Goal: Transaction & Acquisition: Purchase product/service

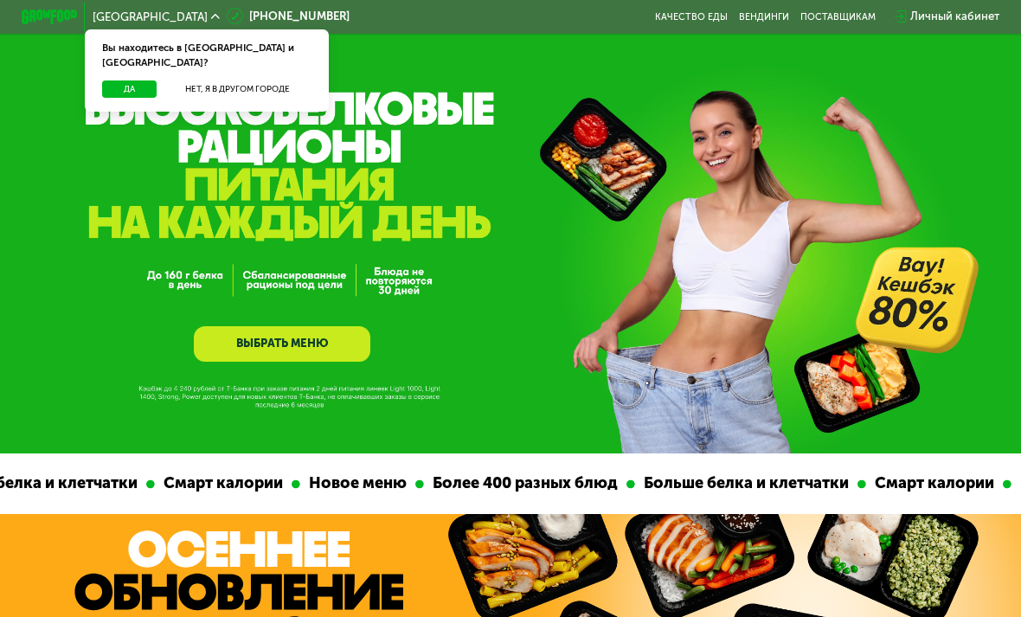
click at [263, 80] on button "Нет, я в другом городе" at bounding box center [238, 88] width 150 height 17
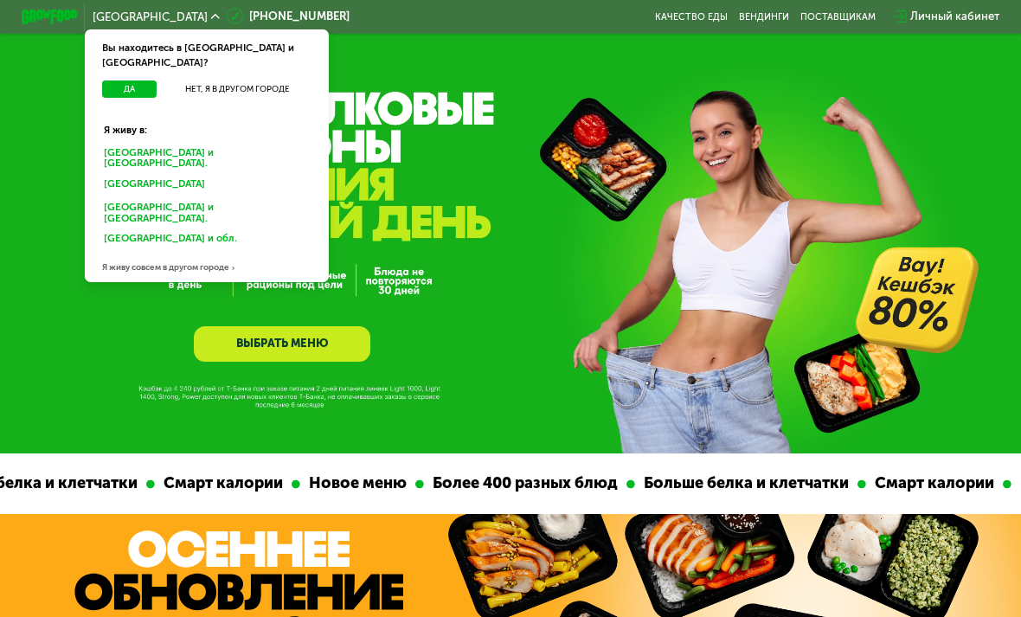
click at [200, 143] on div "Санкт-Петербурге и обл." at bounding box center [206, 157] width 227 height 29
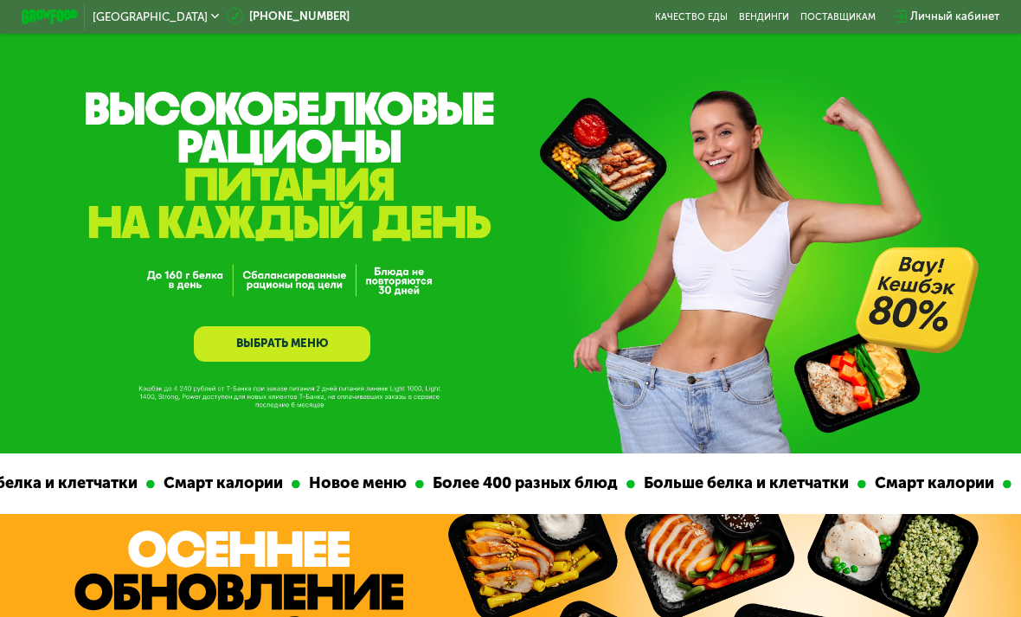
click at [316, 337] on link "ВЫБРАТЬ МЕНЮ" at bounding box center [282, 343] width 176 height 35
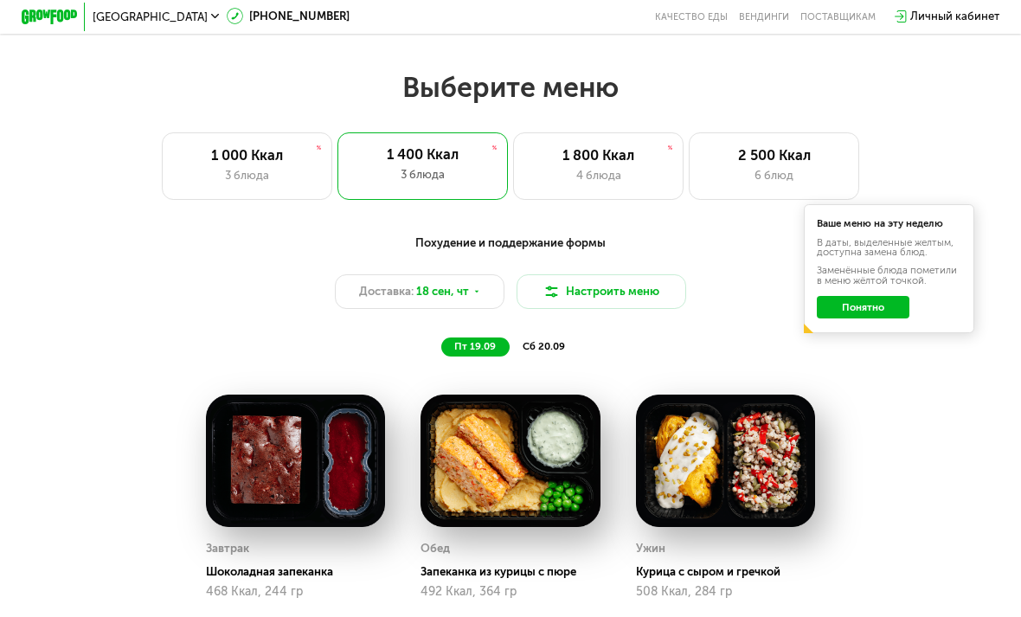
scroll to position [872, 0]
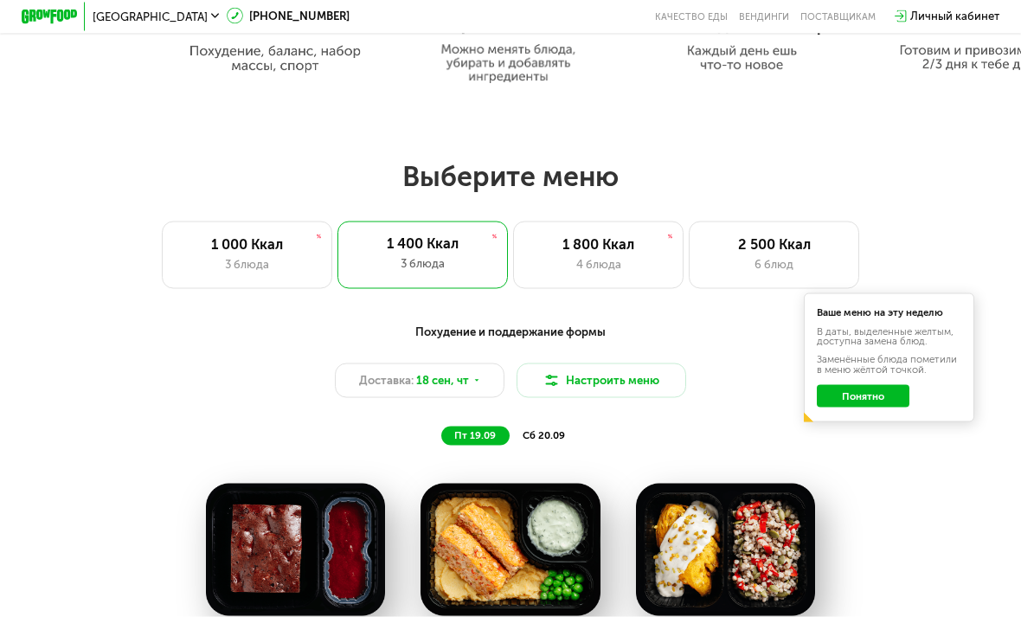
click at [828, 242] on div "2 500 Ккал" at bounding box center [774, 244] width 140 height 17
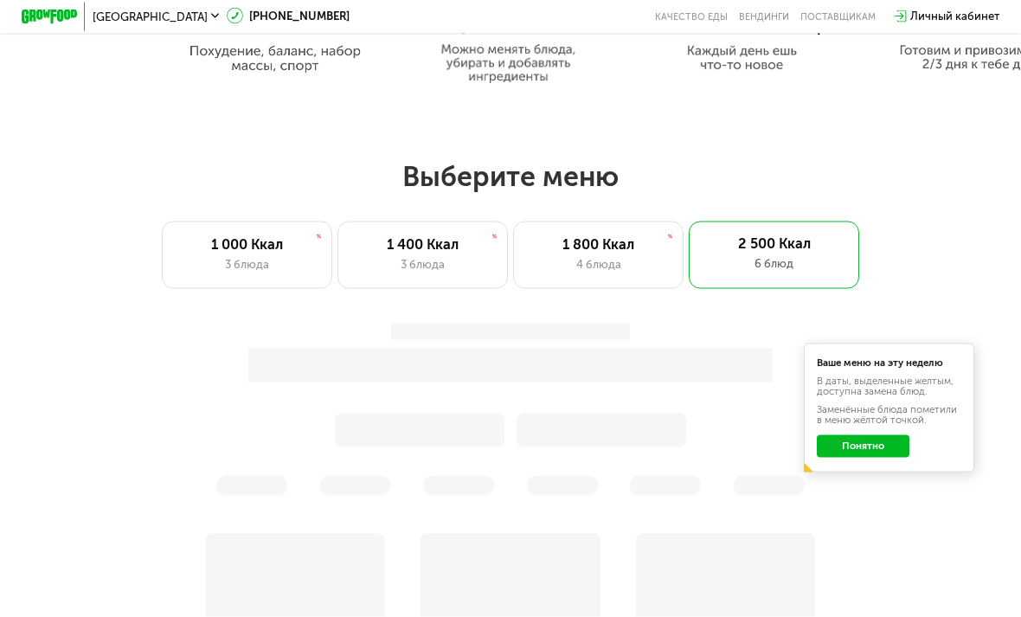
scroll to position [873, 0]
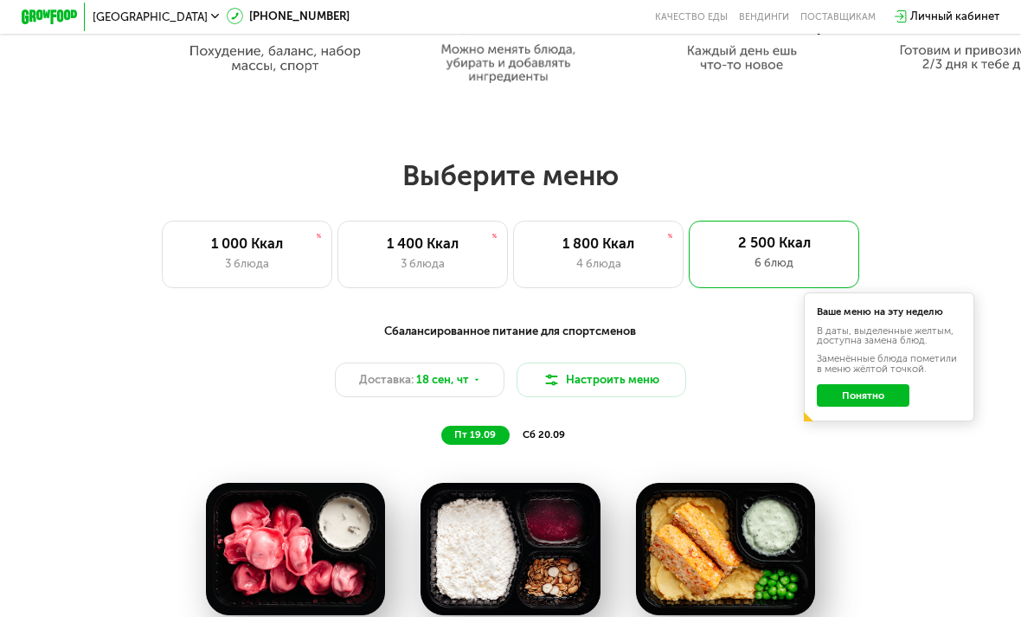
click at [878, 394] on button "Понятно" at bounding box center [863, 395] width 92 height 22
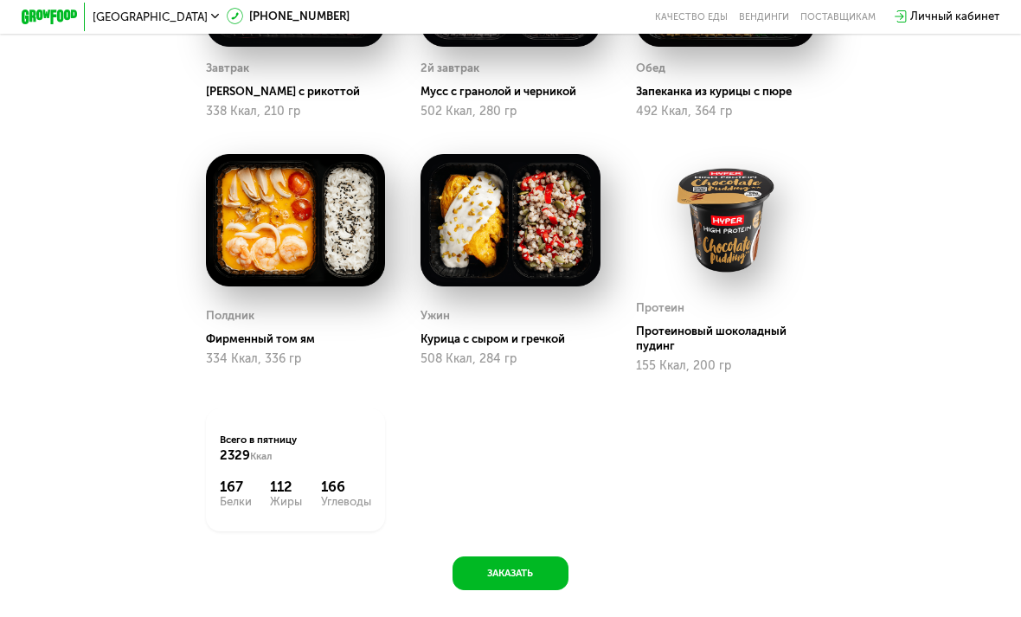
scroll to position [1437, 0]
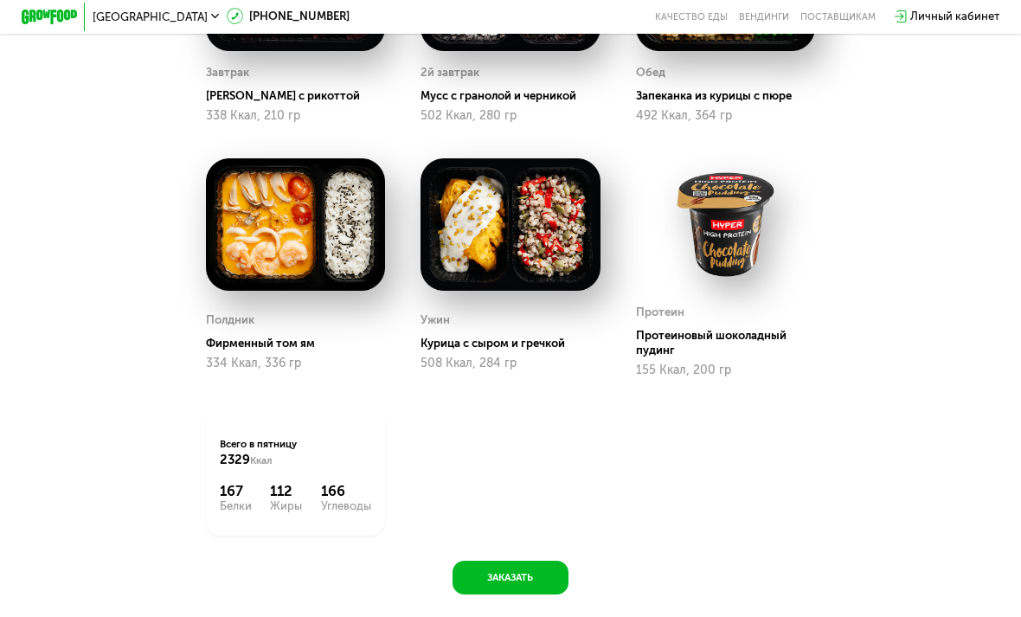
click at [528, 576] on button "Заказать" at bounding box center [510, 578] width 116 height 34
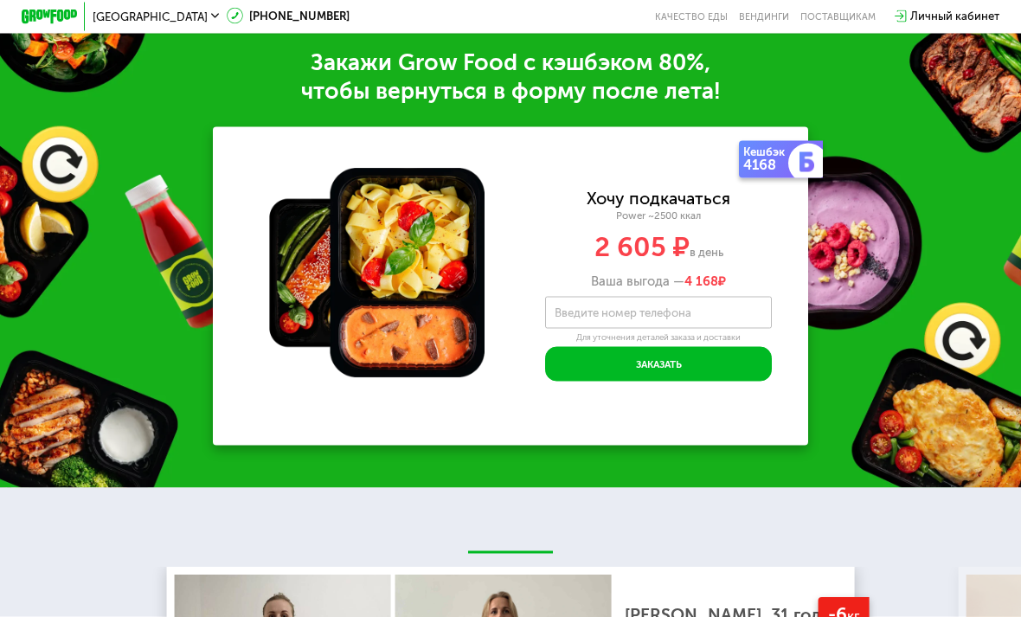
scroll to position [2062, 0]
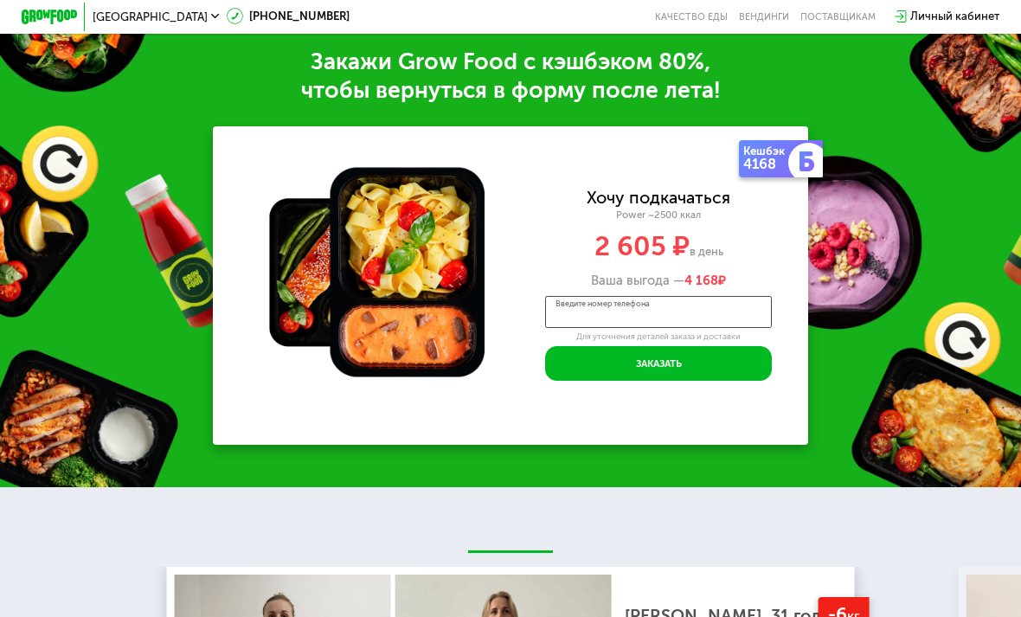
click at [707, 308] on input "Введите номер телефона" at bounding box center [658, 312] width 227 height 32
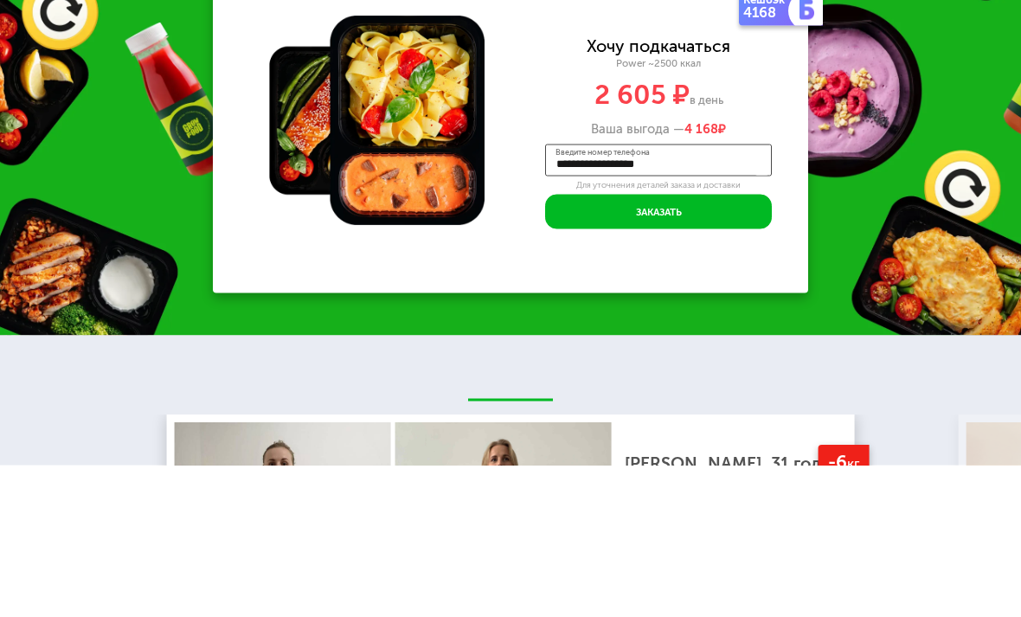
type input "**********"
click at [736, 346] on button "Заказать" at bounding box center [658, 363] width 227 height 34
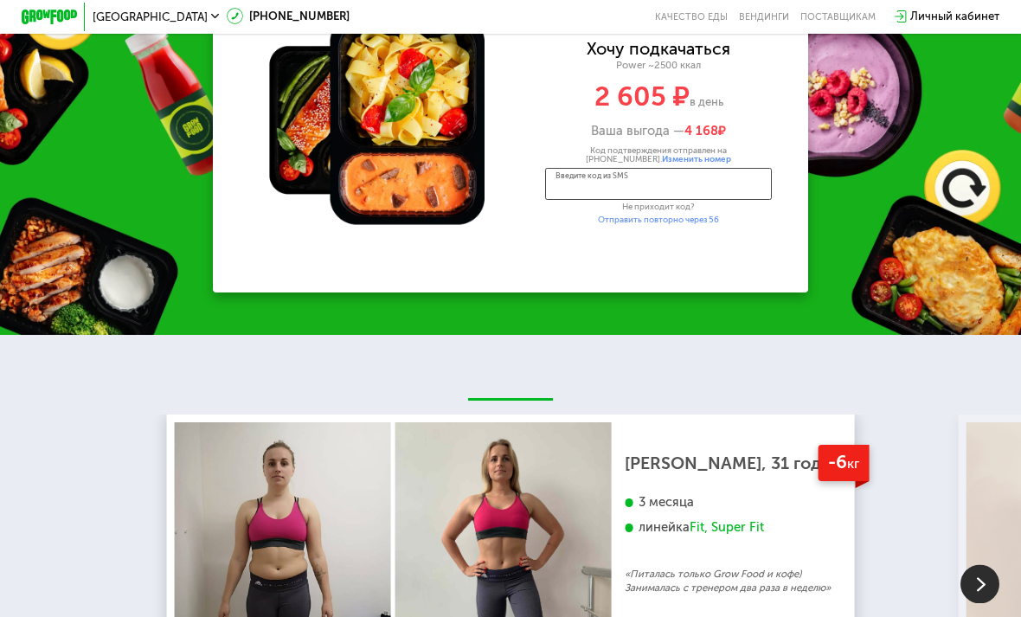
click at [579, 183] on input "Введите код из SMS" at bounding box center [658, 184] width 227 height 32
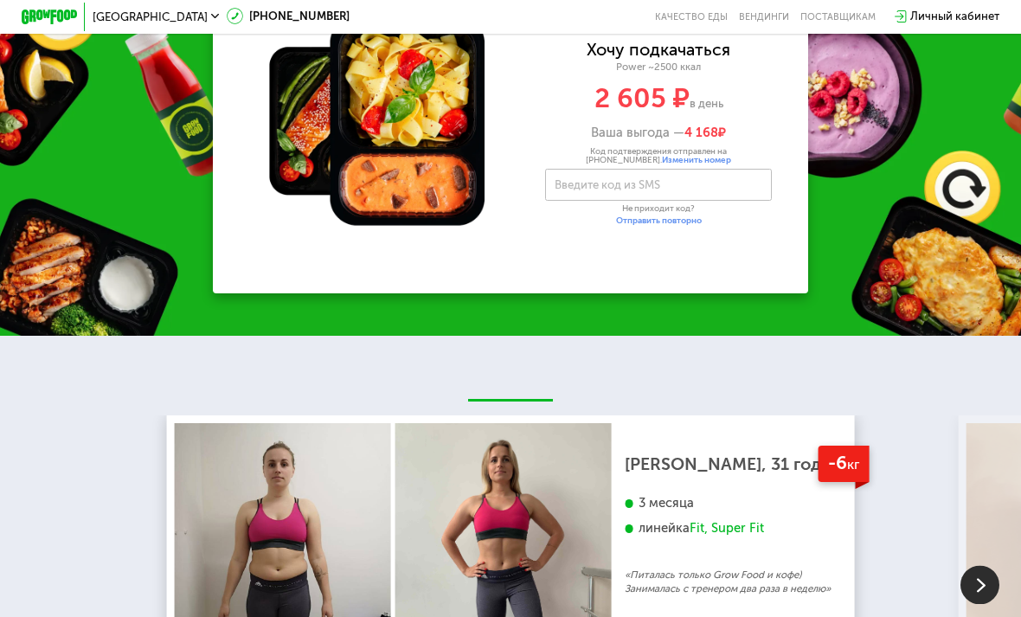
click at [690, 217] on button "Отправить повторно" at bounding box center [659, 221] width 86 height 9
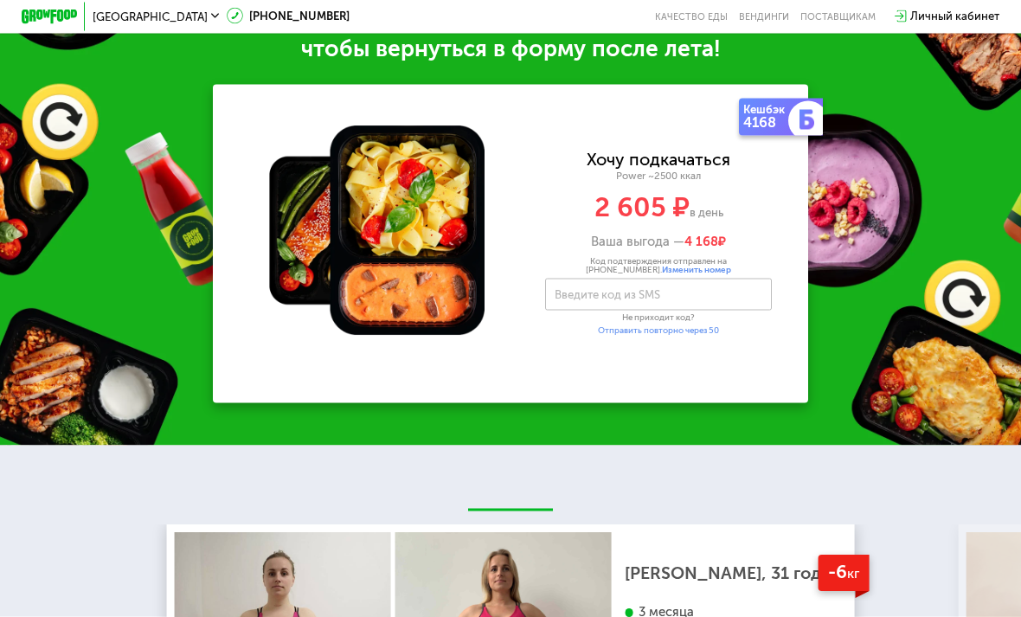
scroll to position [2104, 0]
click at [706, 285] on input "Введите код из SMS" at bounding box center [658, 294] width 227 height 32
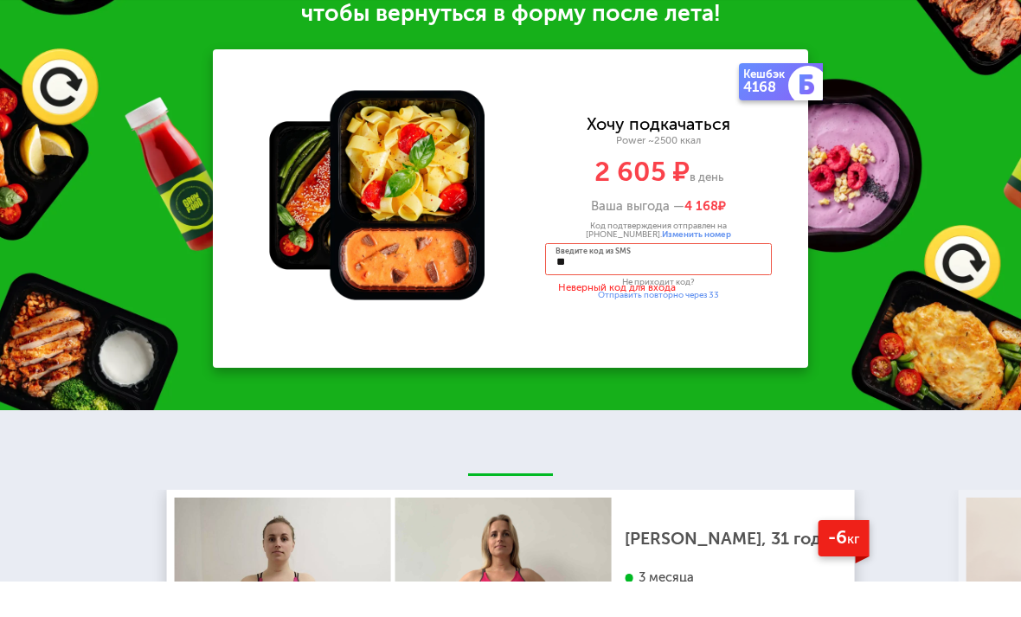
type input "*"
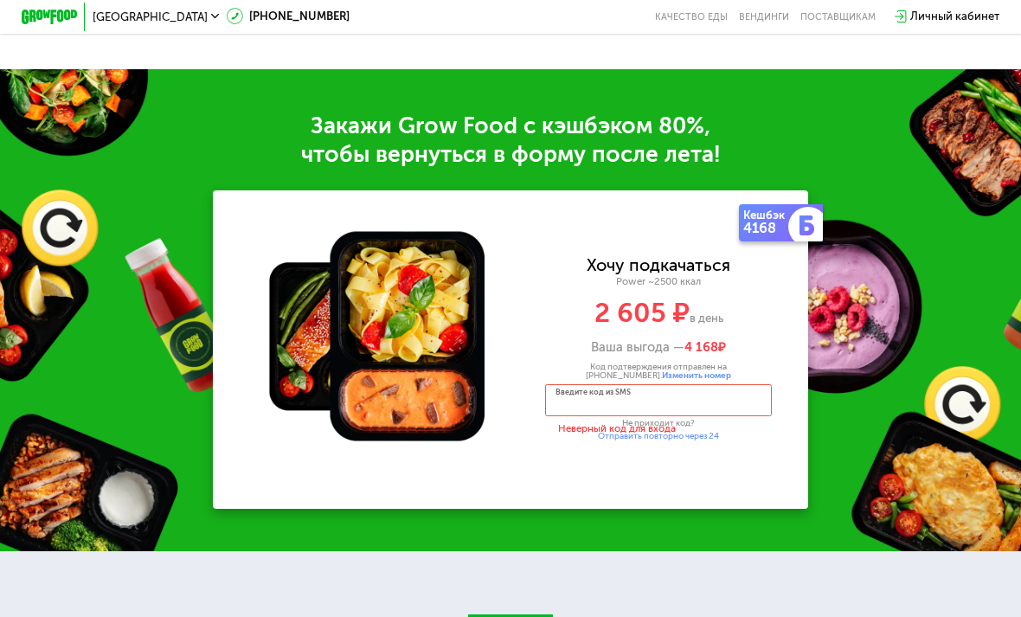
scroll to position [1997, 0]
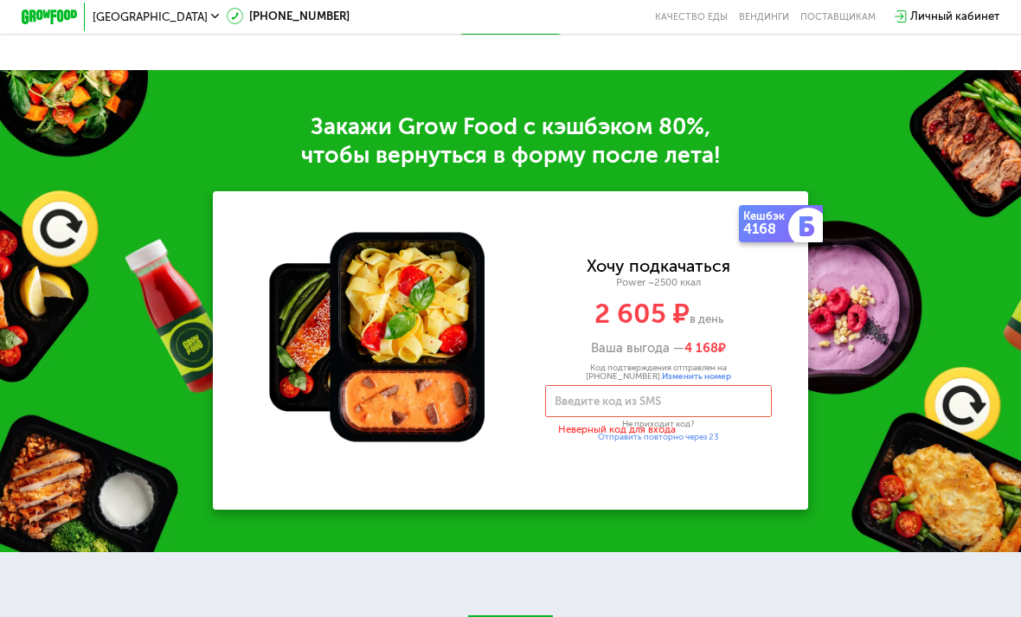
click at [965, 11] on div "Личный кабинет" at bounding box center [954, 16] width 89 height 17
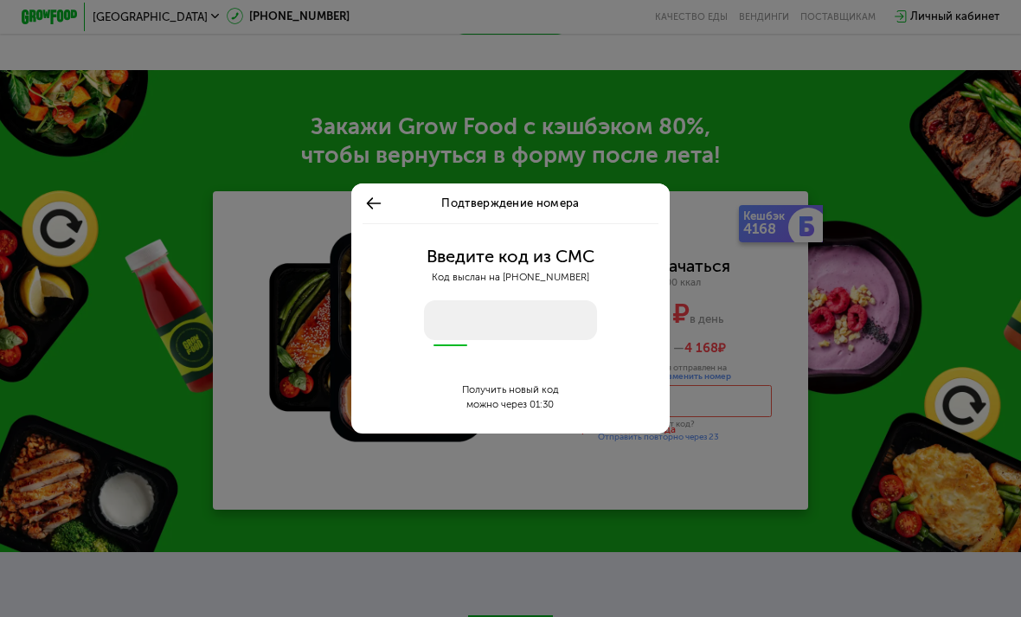
scroll to position [0, 0]
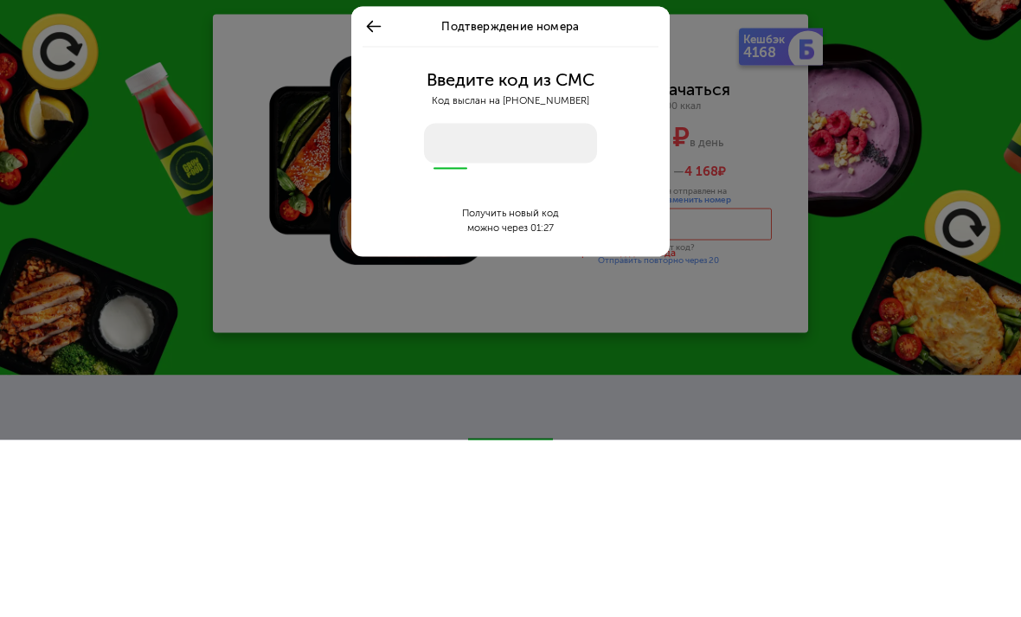
click at [527, 300] on input "number" at bounding box center [510, 320] width 173 height 40
click at [550, 300] on input "number" at bounding box center [510, 320] width 173 height 40
click at [491, 300] on input "number" at bounding box center [510, 320] width 173 height 40
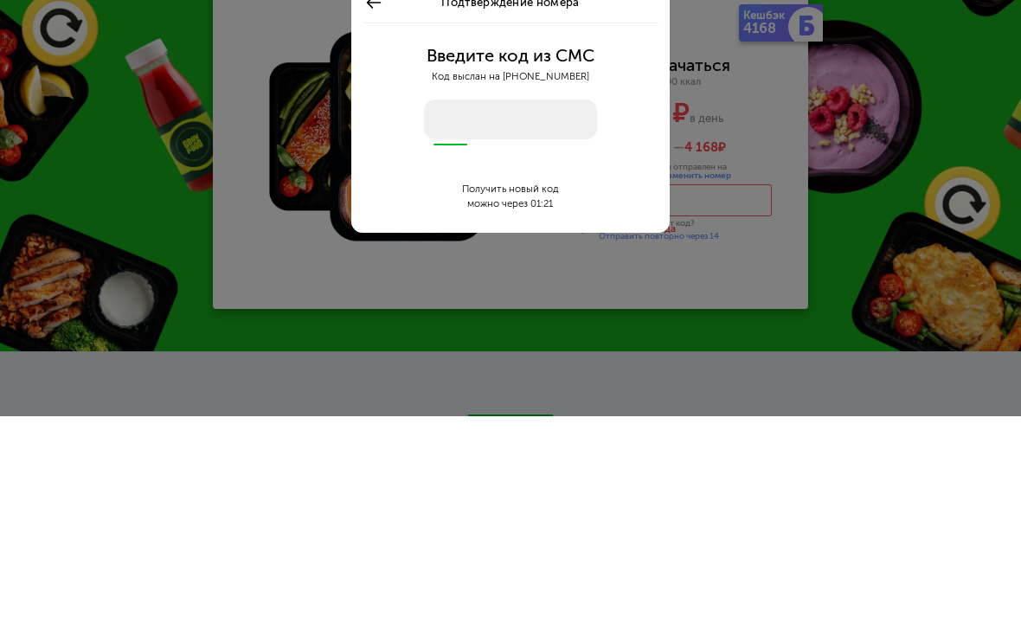
click at [960, 135] on div "Подтверждение номера Введите код из СМС Код выслан на +7 (911) 101-64-45 Получи…" at bounding box center [510, 308] width 1021 height 617
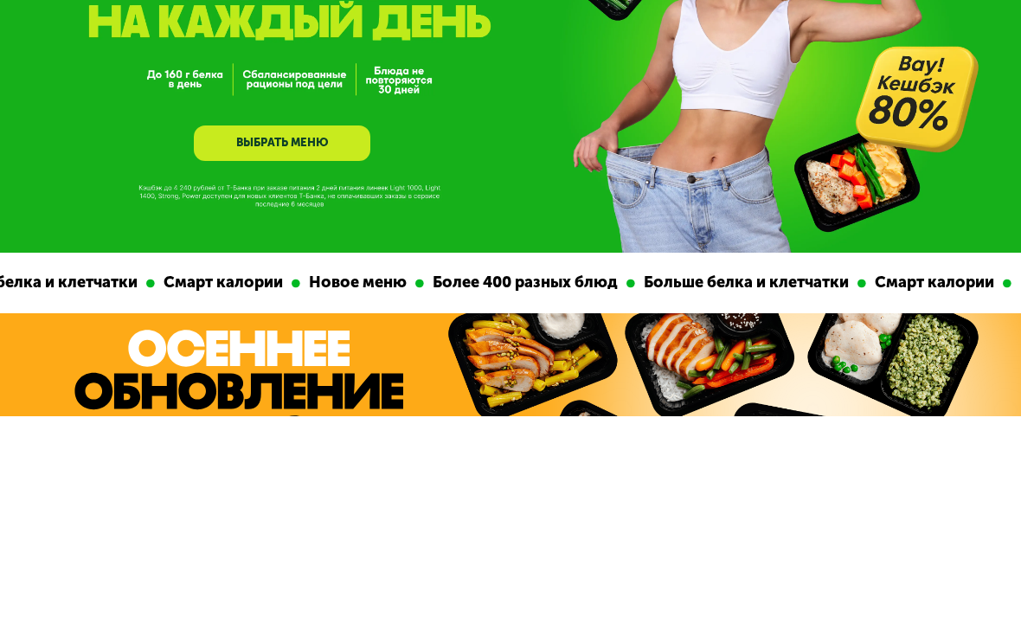
scroll to position [1997, 0]
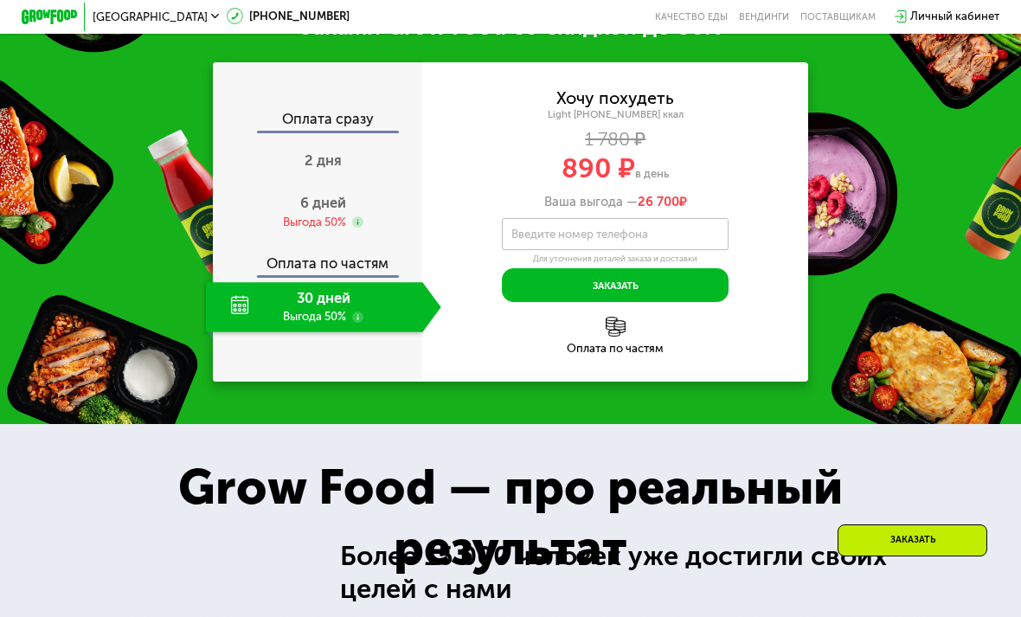
scroll to position [1849, 0]
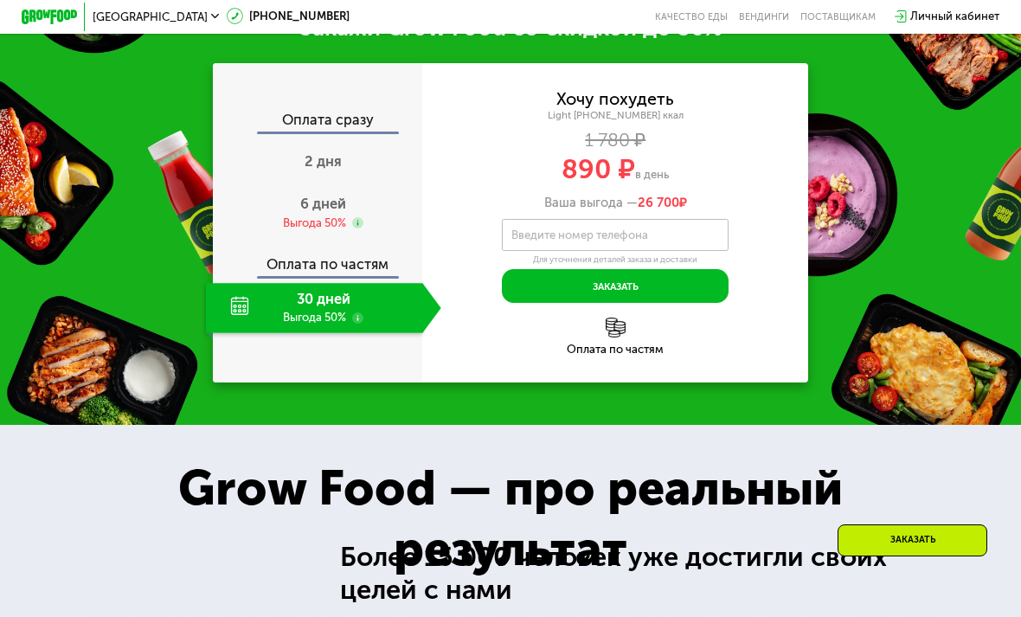
click at [949, 4] on div "Личный кабинет" at bounding box center [946, 16] width 119 height 31
click at [955, 21] on div "Личный кабинет" at bounding box center [954, 16] width 89 height 17
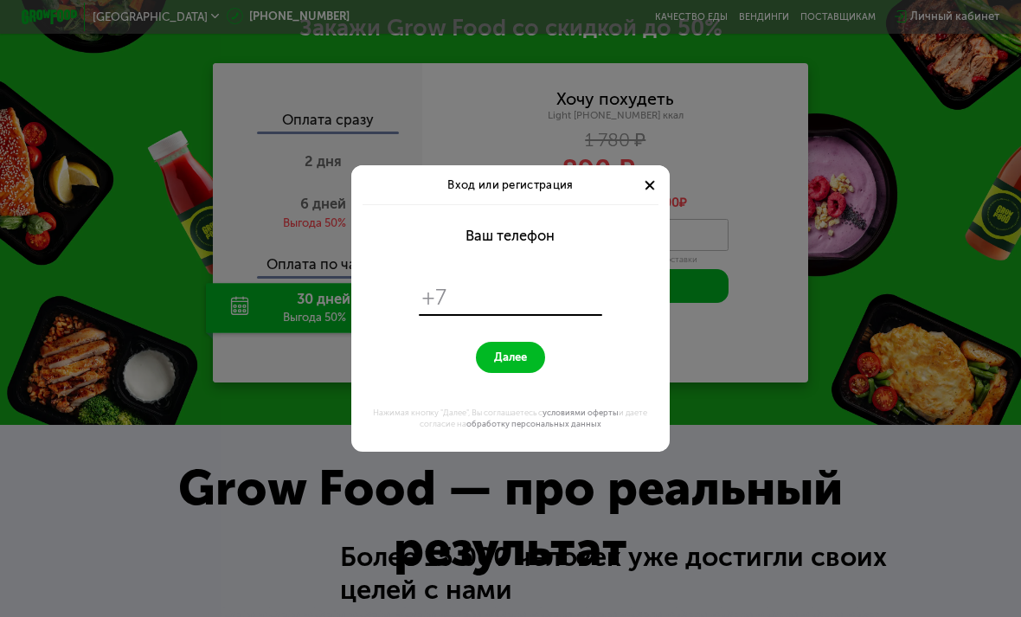
click at [908, 157] on div "Вход или регистрация Ваш телефон +7 Далее Нажимая кнопку "Далее", Вы соглашаете…" at bounding box center [510, 308] width 1021 height 617
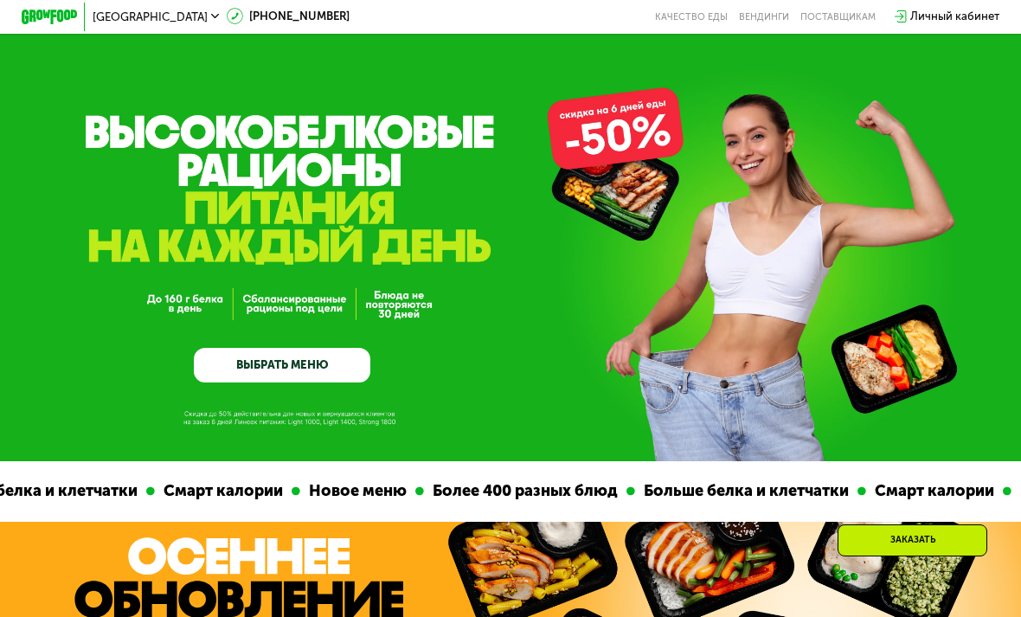
scroll to position [1849, 0]
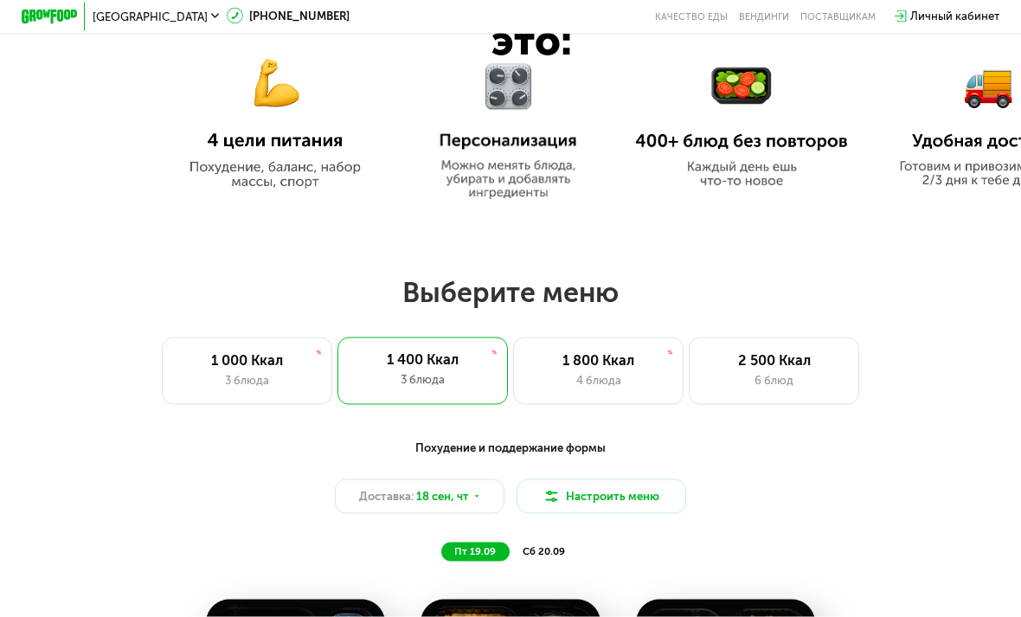
scroll to position [757, 0]
click at [796, 358] on div "2 500 Ккал" at bounding box center [774, 359] width 140 height 17
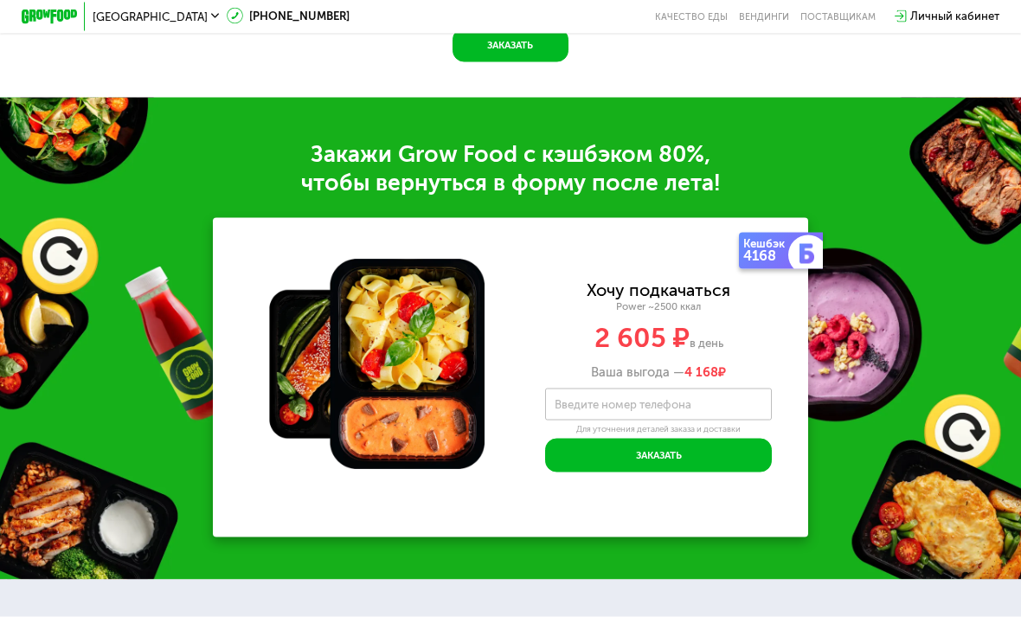
scroll to position [1956, 0]
click at [673, 407] on label "Введите номер телефона" at bounding box center [623, 404] width 137 height 8
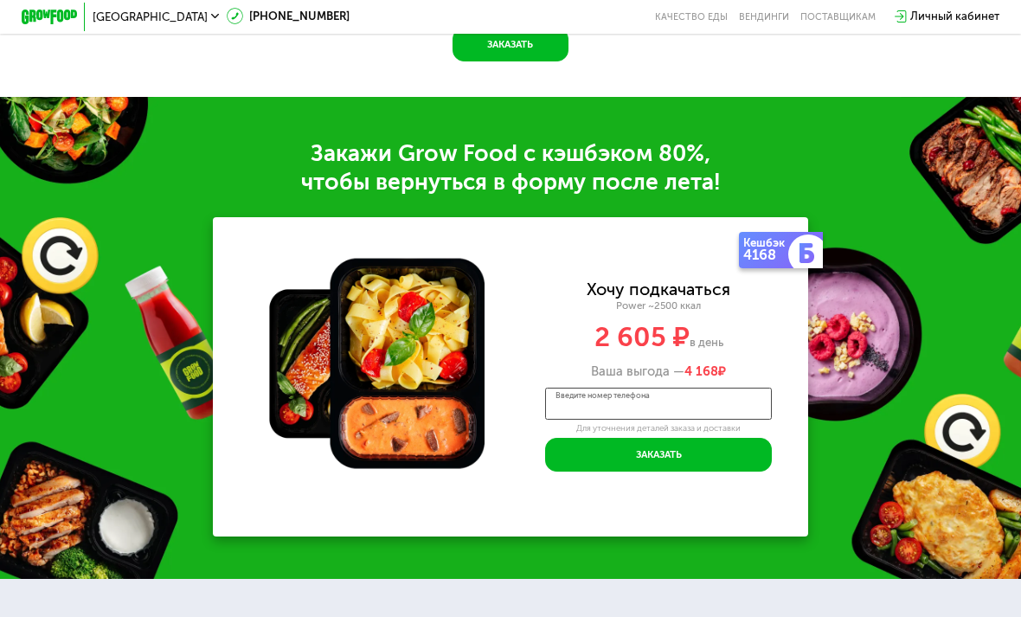
click at [673, 415] on input "Введите номер телефона" at bounding box center [658, 404] width 227 height 32
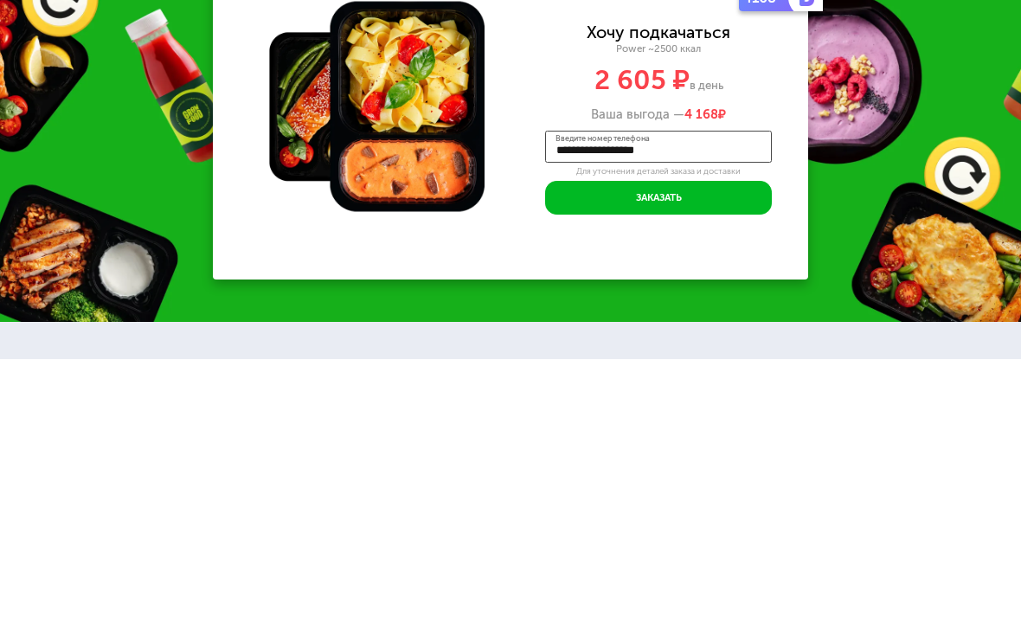
type input "**********"
click at [734, 439] on button "Заказать" at bounding box center [658, 456] width 227 height 34
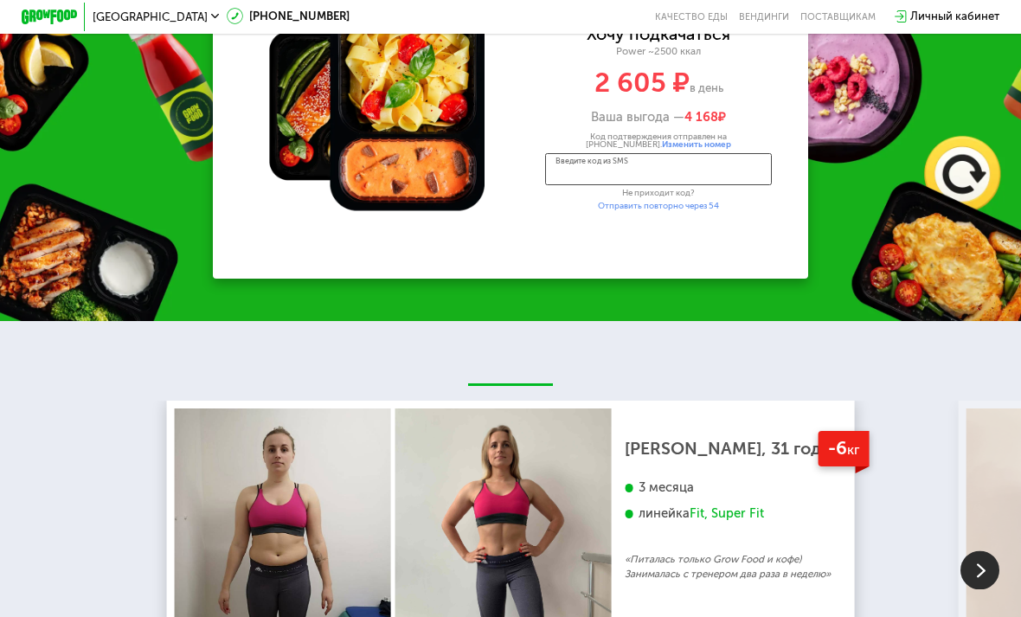
click at [676, 183] on input "Введите код из SMS" at bounding box center [658, 169] width 227 height 32
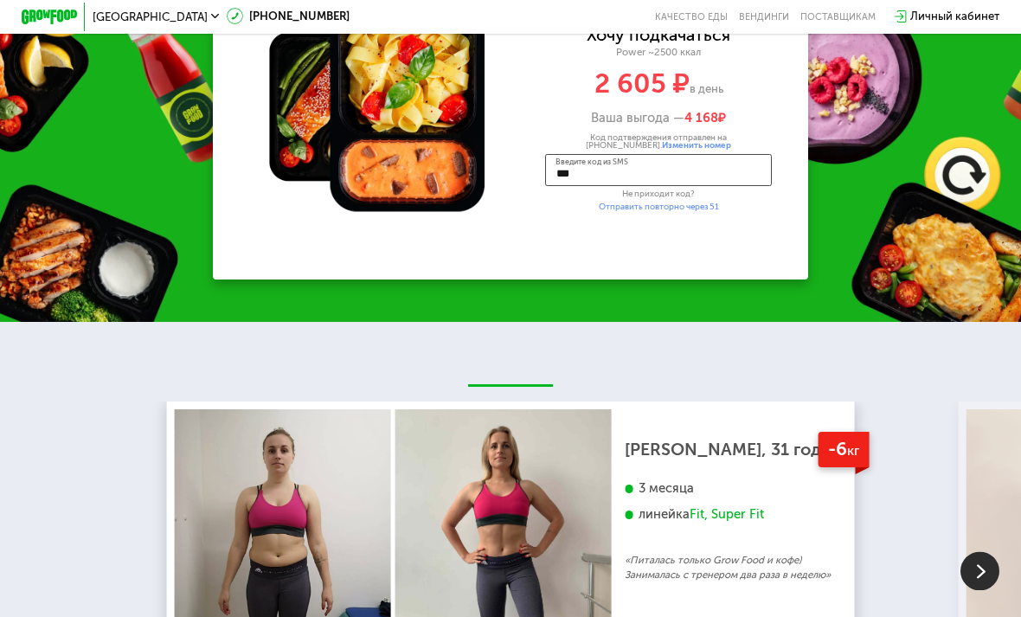
type input "****"
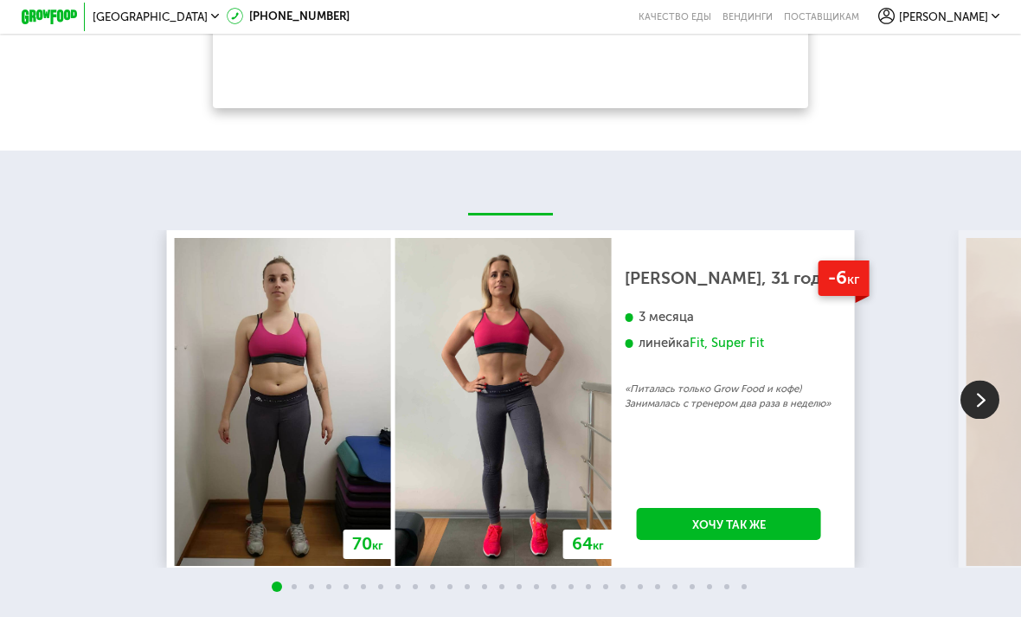
scroll to position [2214, 0]
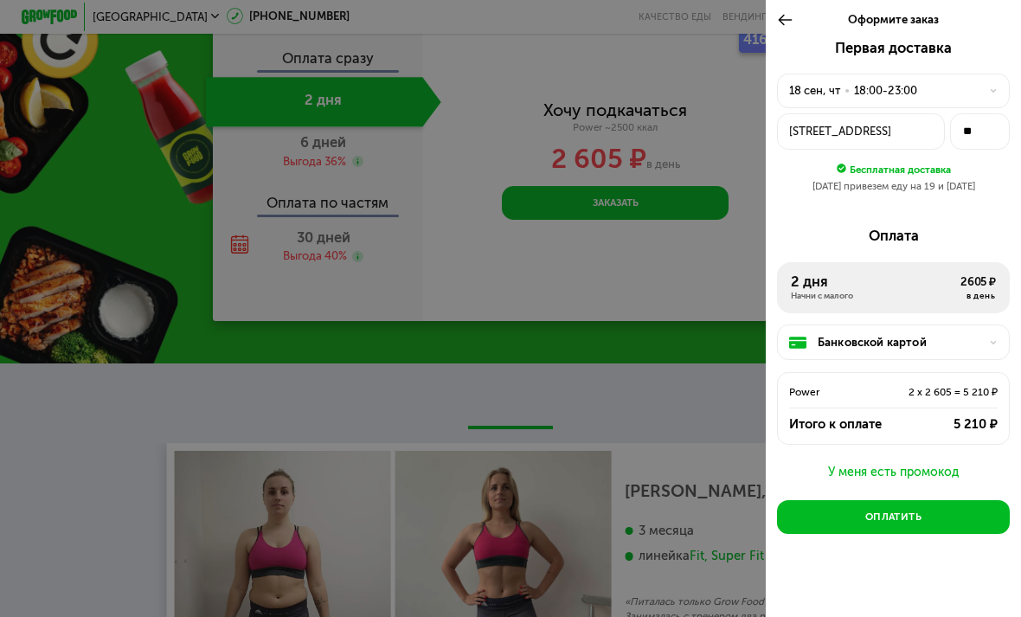
click at [981, 502] on button "Оплатить" at bounding box center [893, 517] width 233 height 34
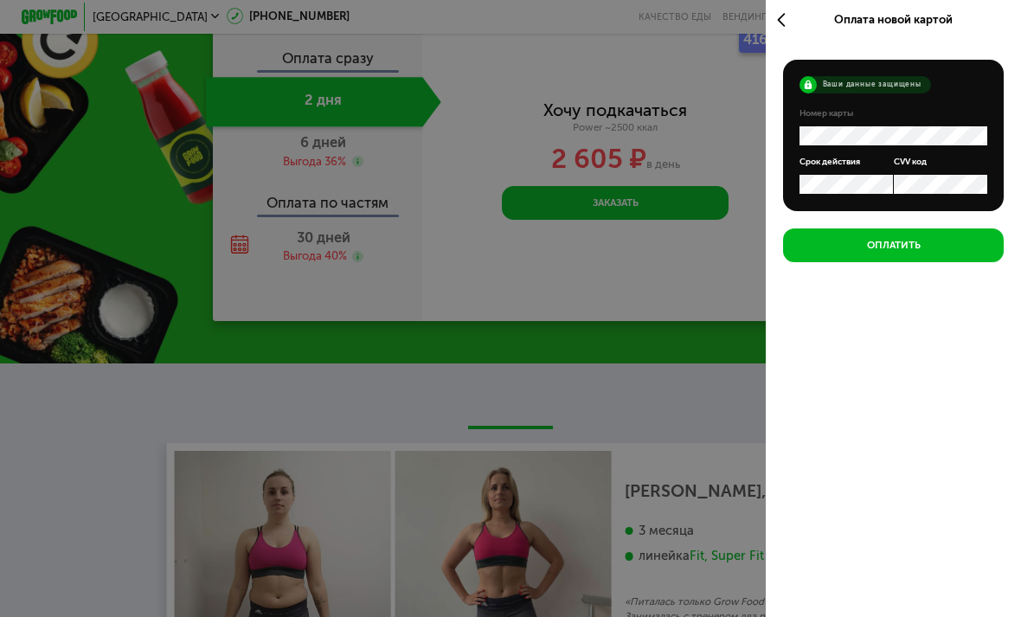
click at [791, 11] on icon at bounding box center [785, 19] width 16 height 17
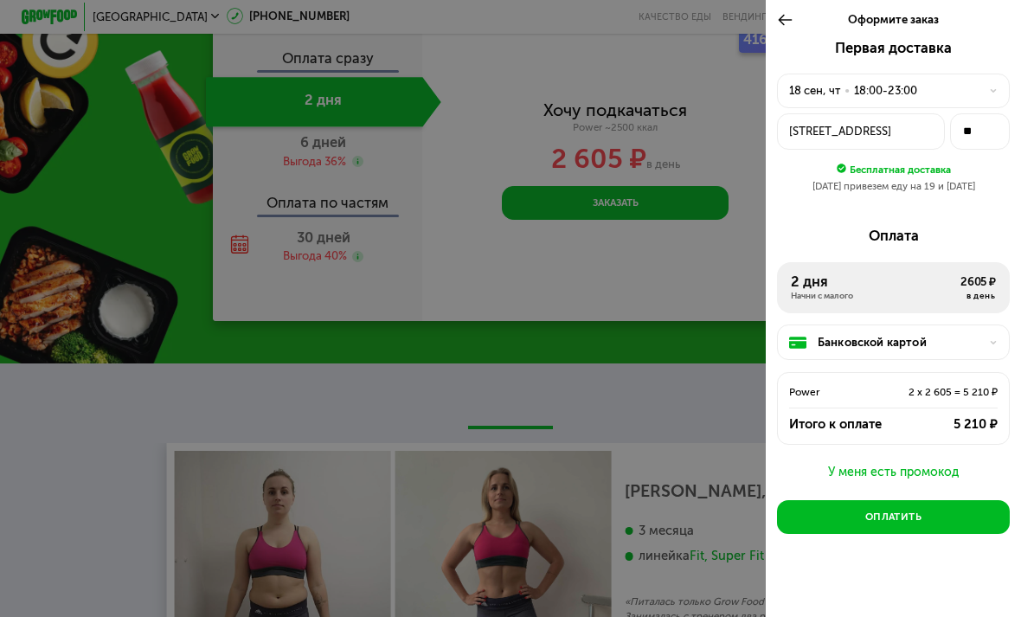
click at [792, 21] on icon at bounding box center [785, 19] width 16 height 17
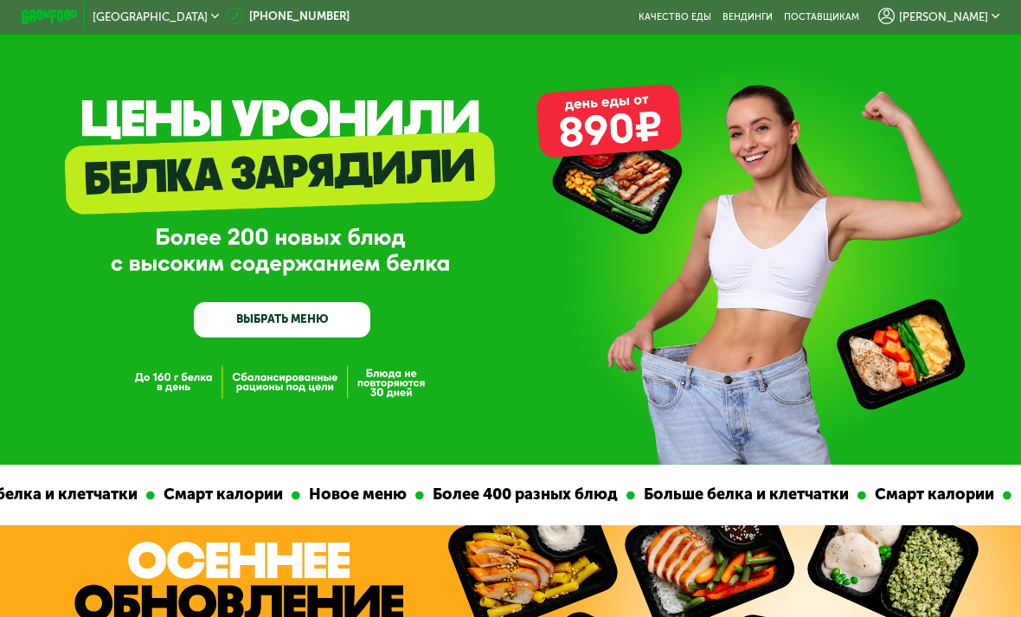
scroll to position [16, 0]
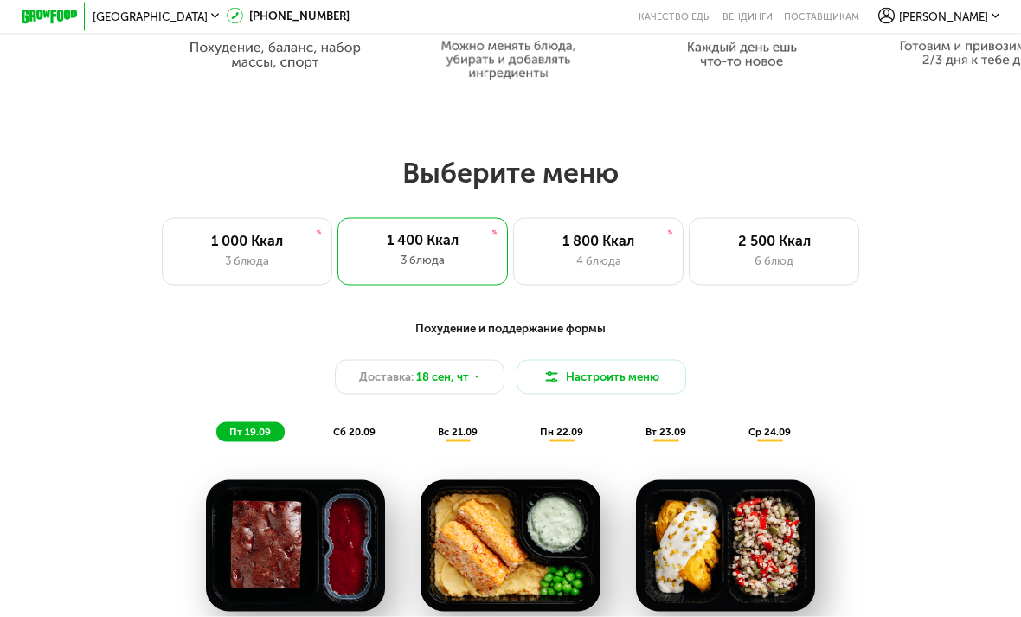
scroll to position [904, 0]
click at [793, 255] on div "6 блюд" at bounding box center [774, 261] width 140 height 17
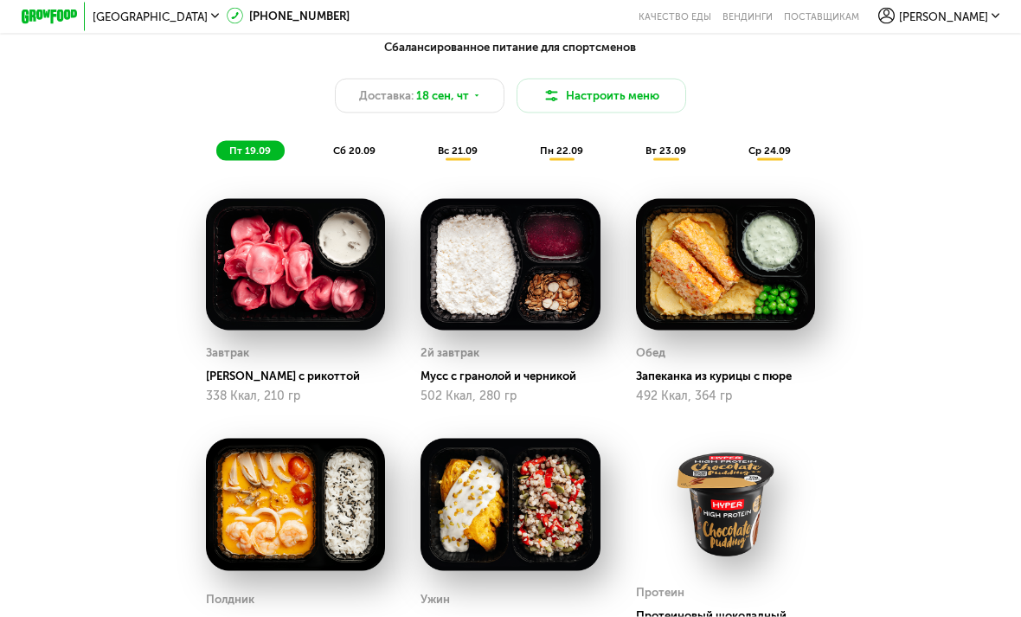
scroll to position [1186, 0]
click at [356, 148] on span "сб 20.09" at bounding box center [354, 150] width 42 height 12
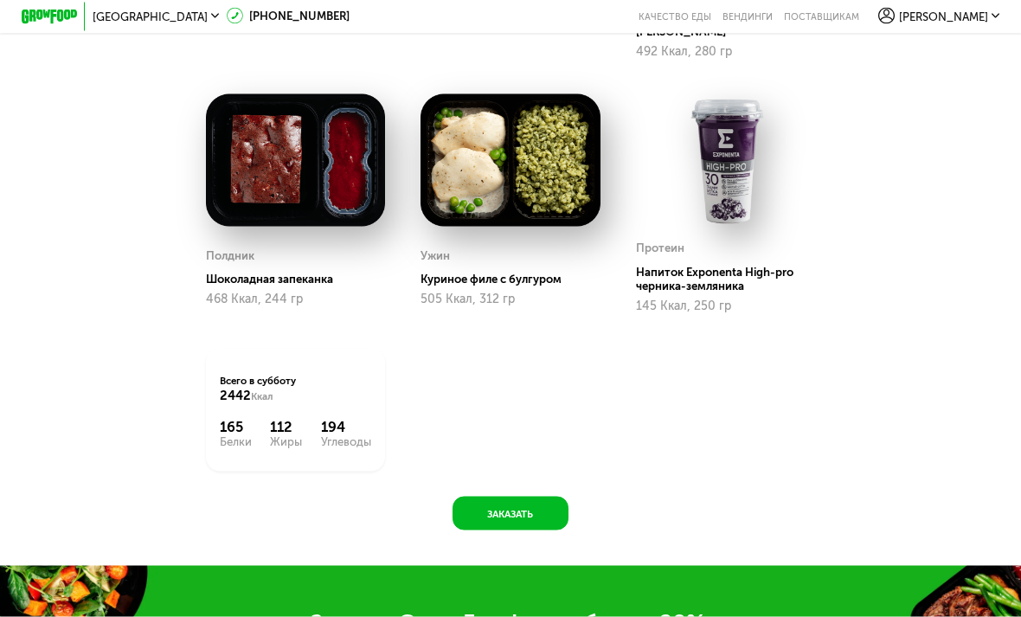
scroll to position [1615, 0]
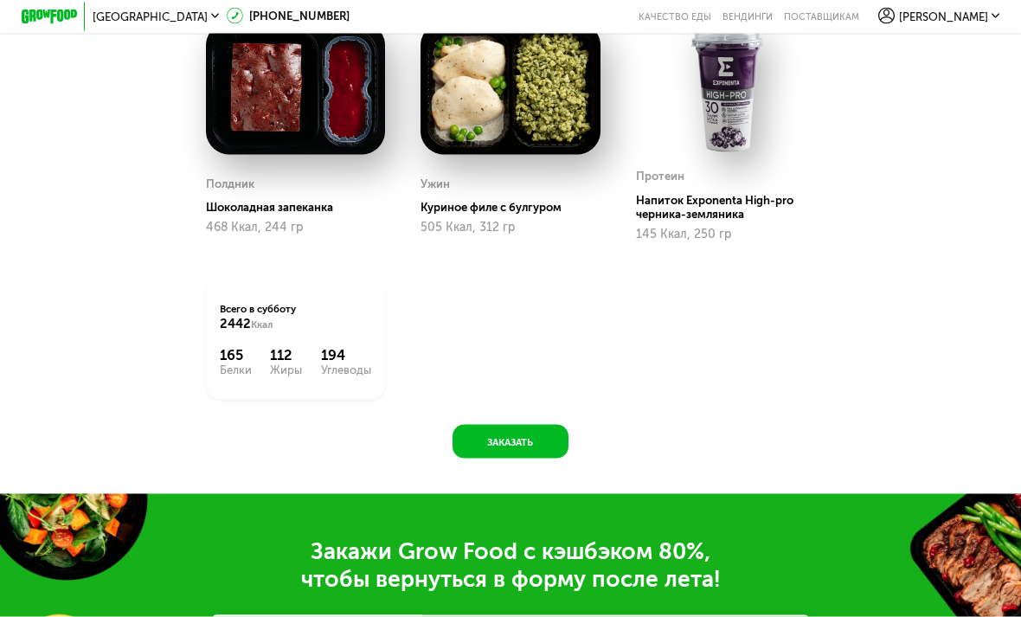
click at [535, 433] on button "Заказать" at bounding box center [510, 442] width 116 height 34
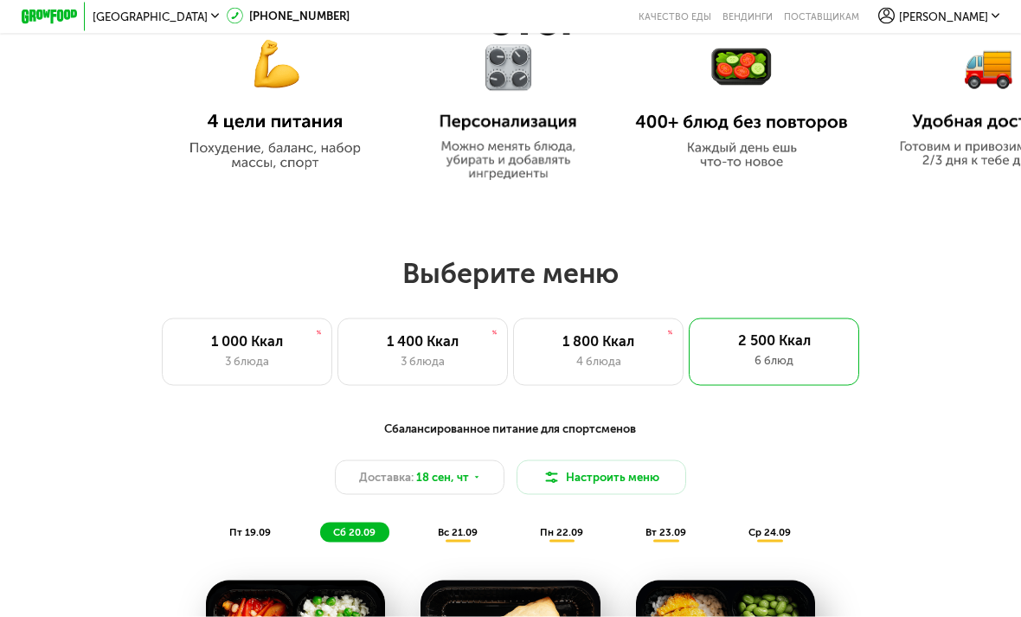
scroll to position [805, 0]
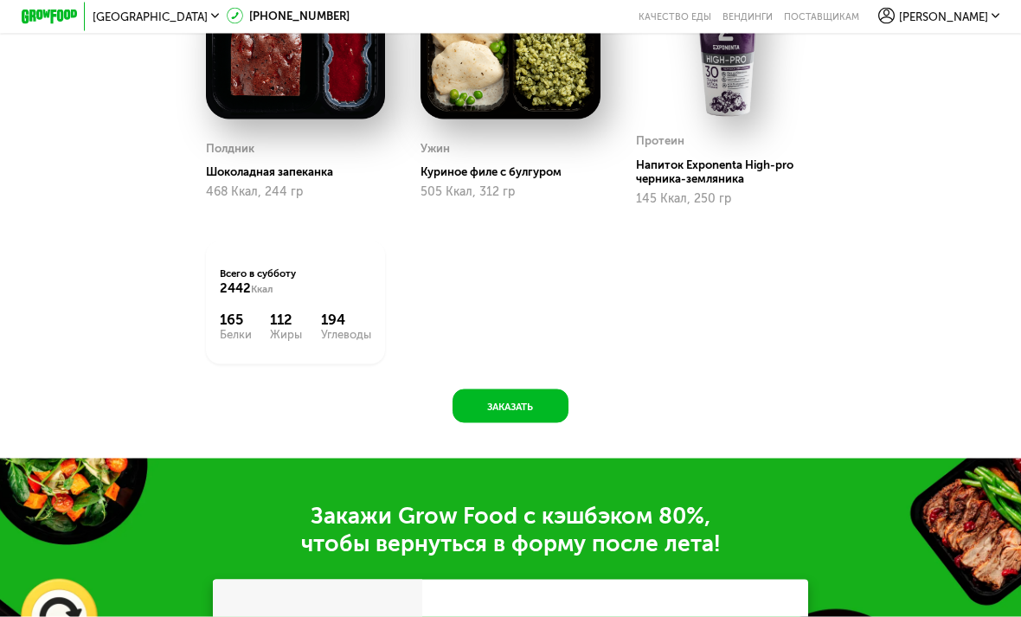
click at [527, 389] on button "Заказать" at bounding box center [510, 406] width 116 height 34
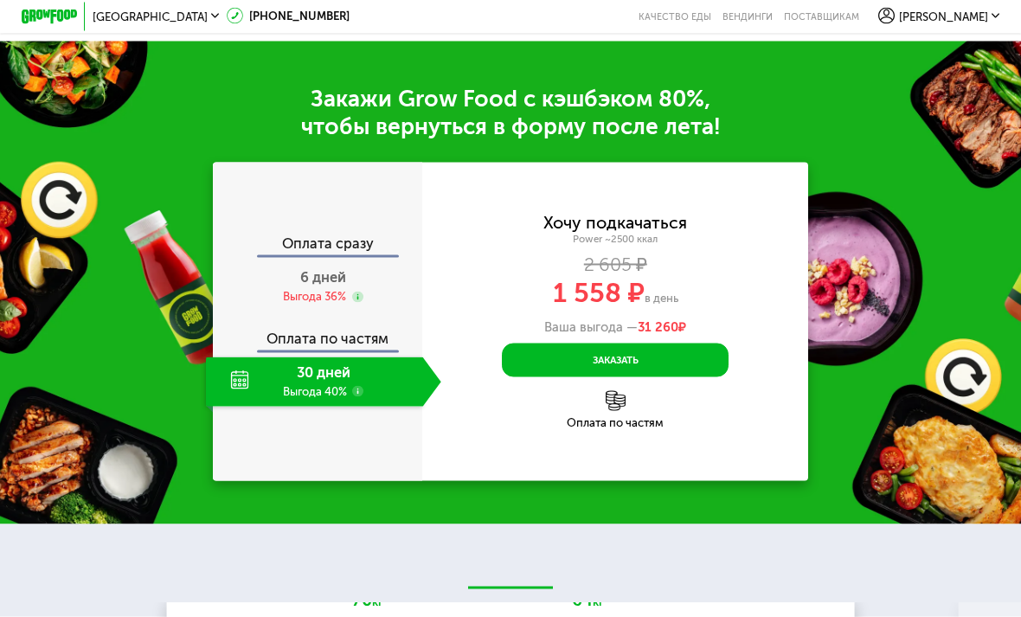
scroll to position [2090, 0]
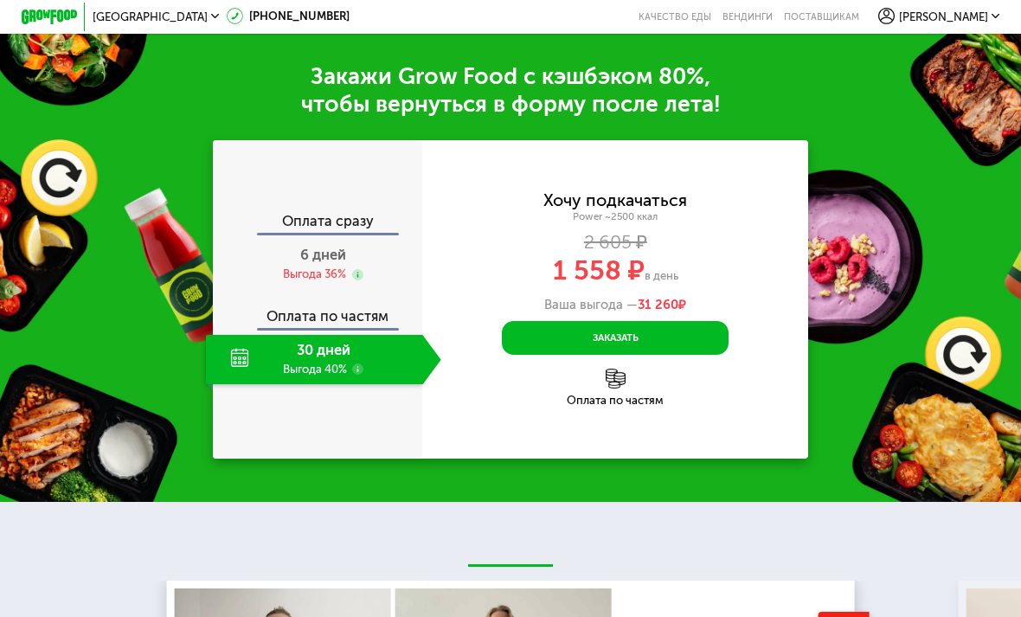
click at [273, 215] on div "Оплата сразу" at bounding box center [318, 224] width 208 height 18
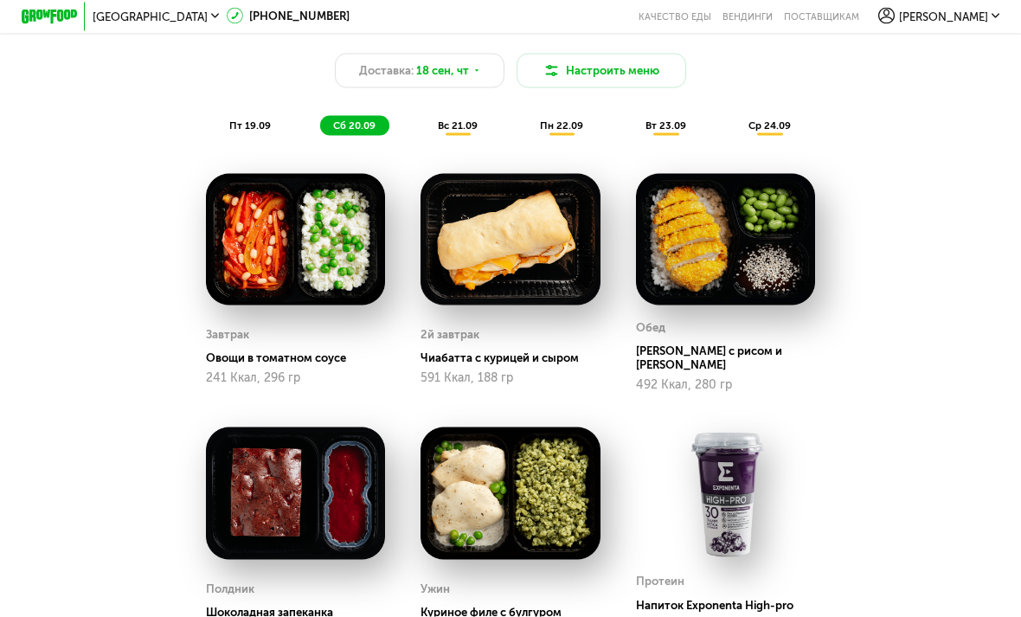
scroll to position [993, 0]
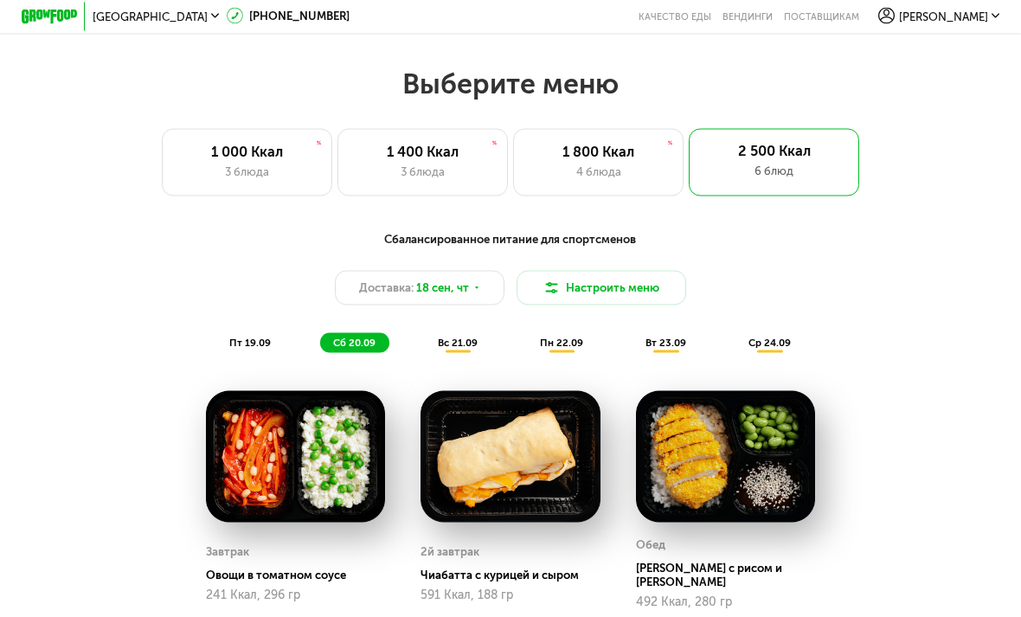
click at [599, 289] on button "Настроить меню" at bounding box center [601, 288] width 170 height 34
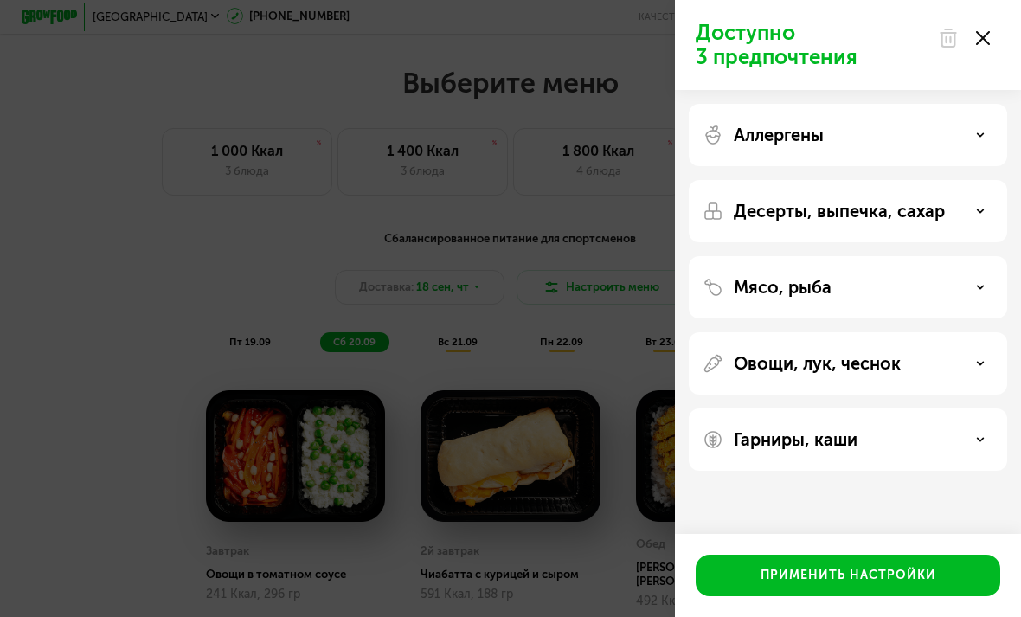
click at [986, 44] on icon at bounding box center [983, 38] width 14 height 14
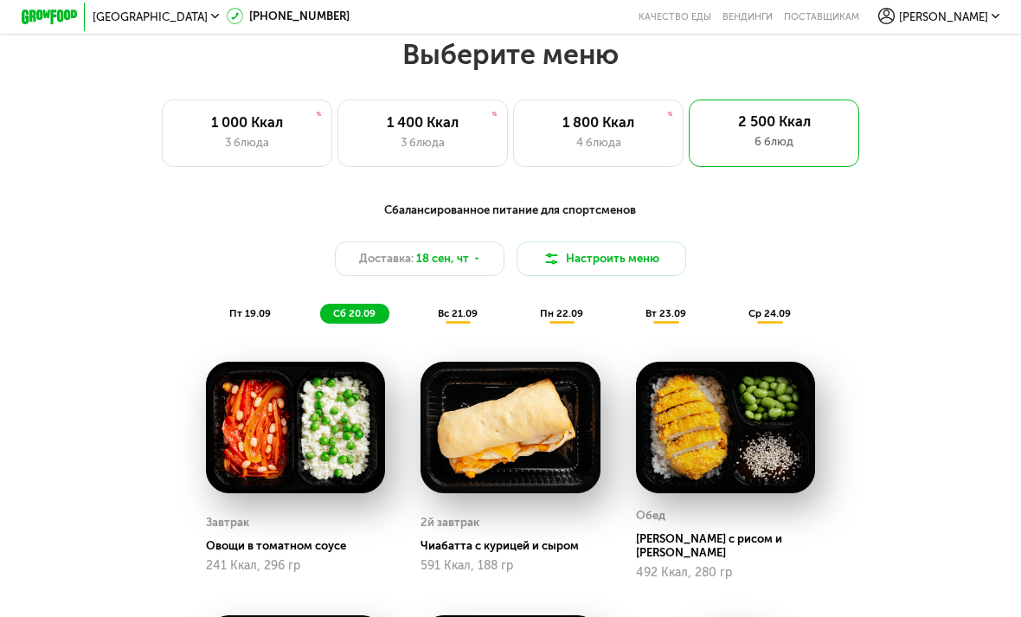
scroll to position [1016, 0]
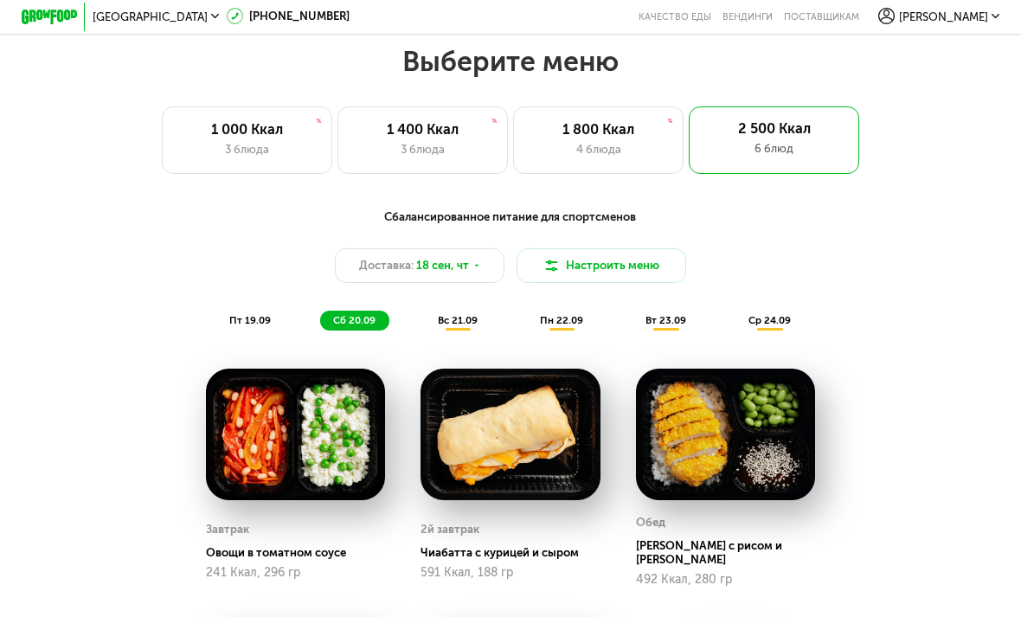
click at [259, 314] on span "пт 19.09" at bounding box center [250, 320] width 42 height 12
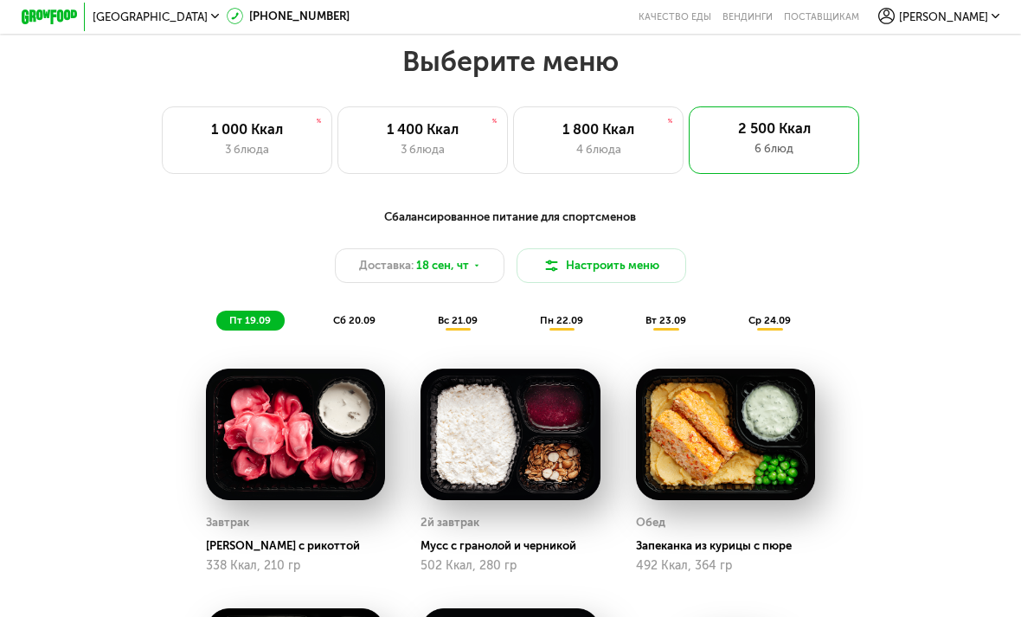
click at [344, 311] on div "сб 20.09" at bounding box center [354, 321] width 69 height 20
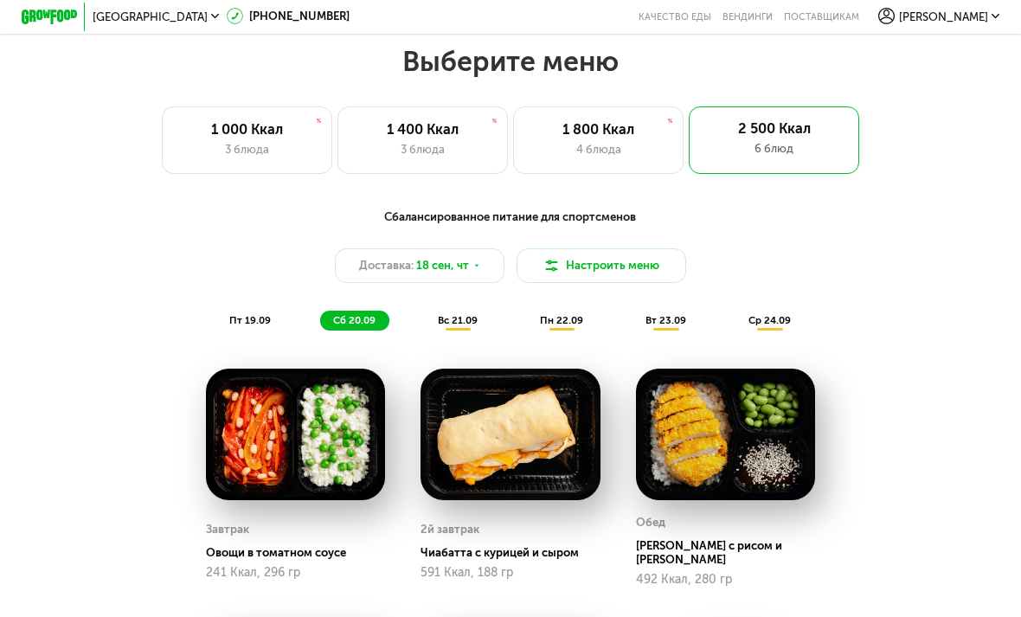
click at [256, 314] on span "пт 19.09" at bounding box center [250, 320] width 42 height 12
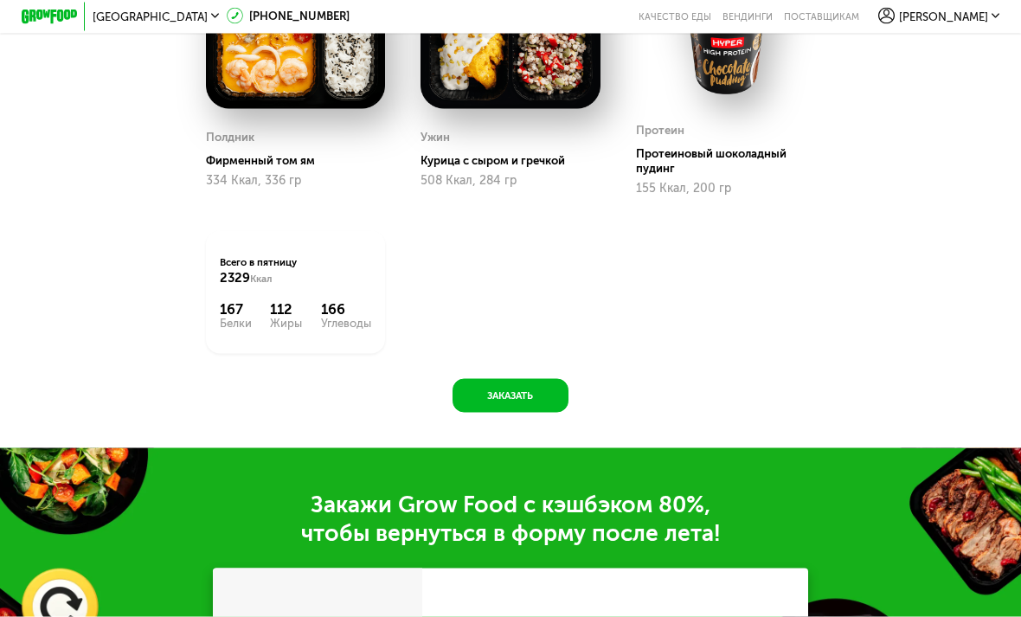
scroll to position [1696, 0]
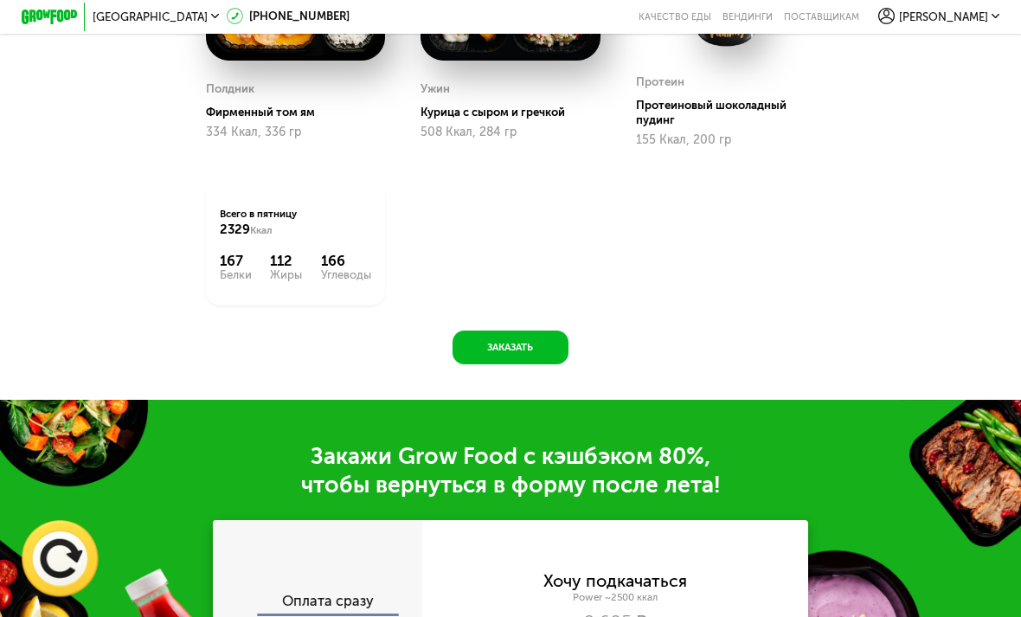
click at [521, 354] on button "Заказать" at bounding box center [510, 347] width 116 height 34
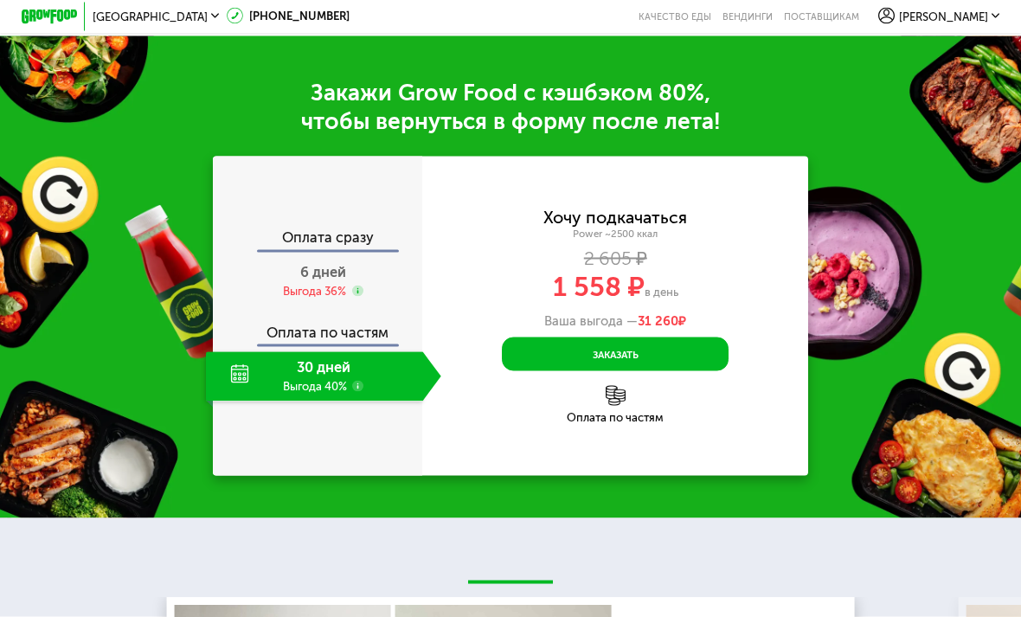
scroll to position [2090, 0]
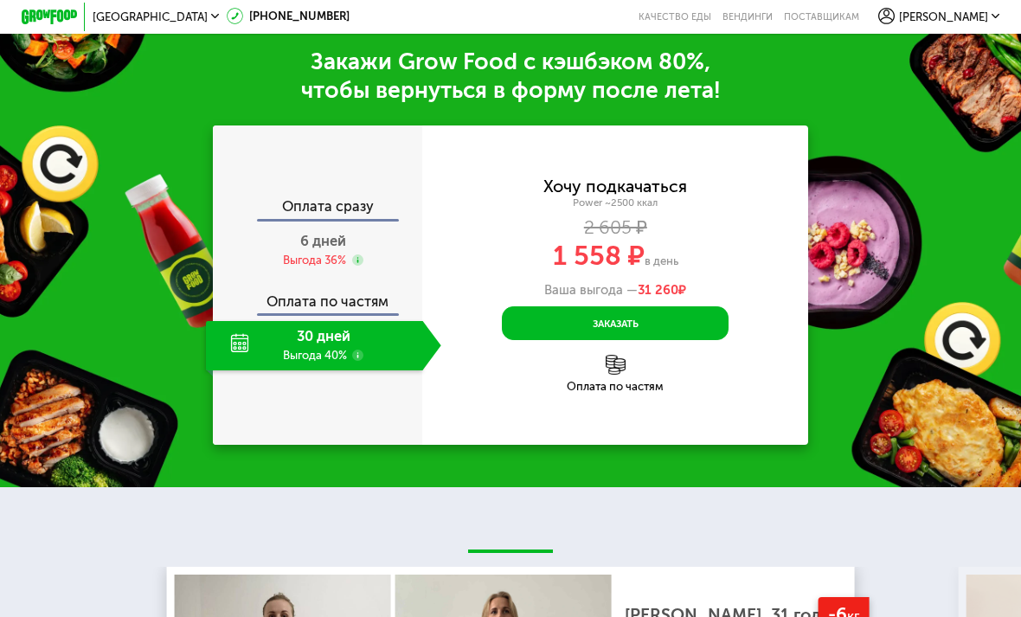
click at [306, 215] on div "Оплата сразу" at bounding box center [318, 209] width 208 height 18
click at [351, 268] on div "6 дней Выгода 36%" at bounding box center [323, 250] width 235 height 49
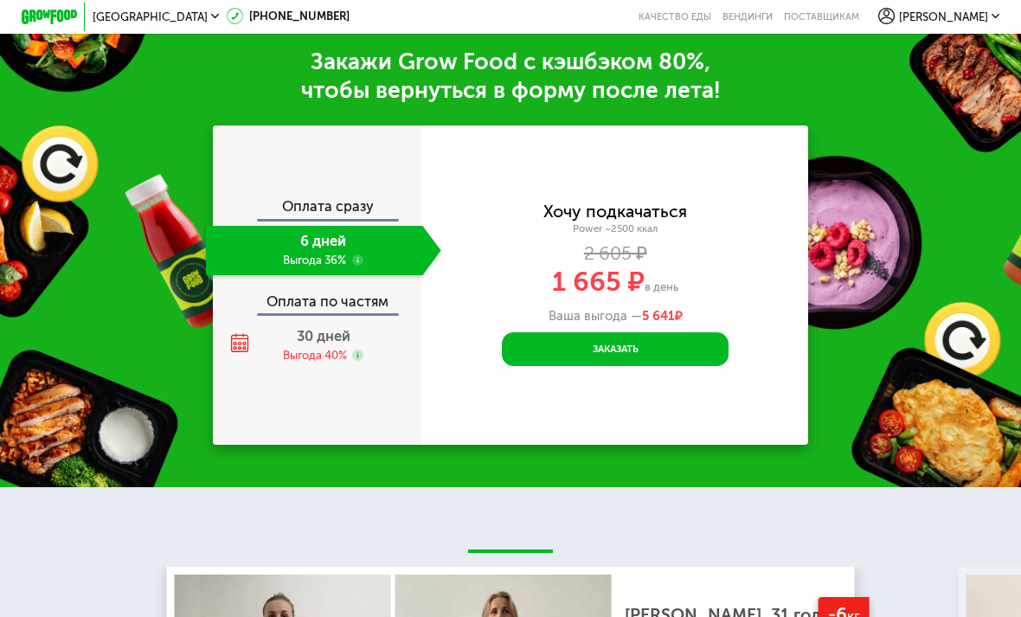
click at [298, 190] on div "Оплата сразу 6 дней Выгода 36% Оплата по частям 30 дней Выгода 40%" at bounding box center [318, 284] width 210 height 319
click at [643, 343] on button "Заказать" at bounding box center [615, 349] width 227 height 34
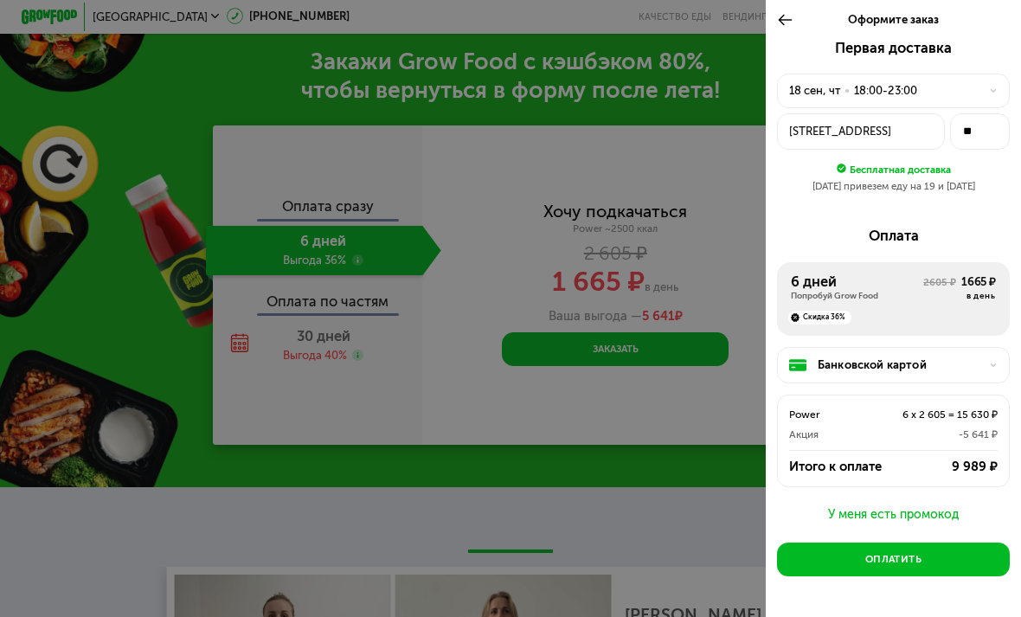
click at [792, 21] on icon at bounding box center [785, 19] width 16 height 17
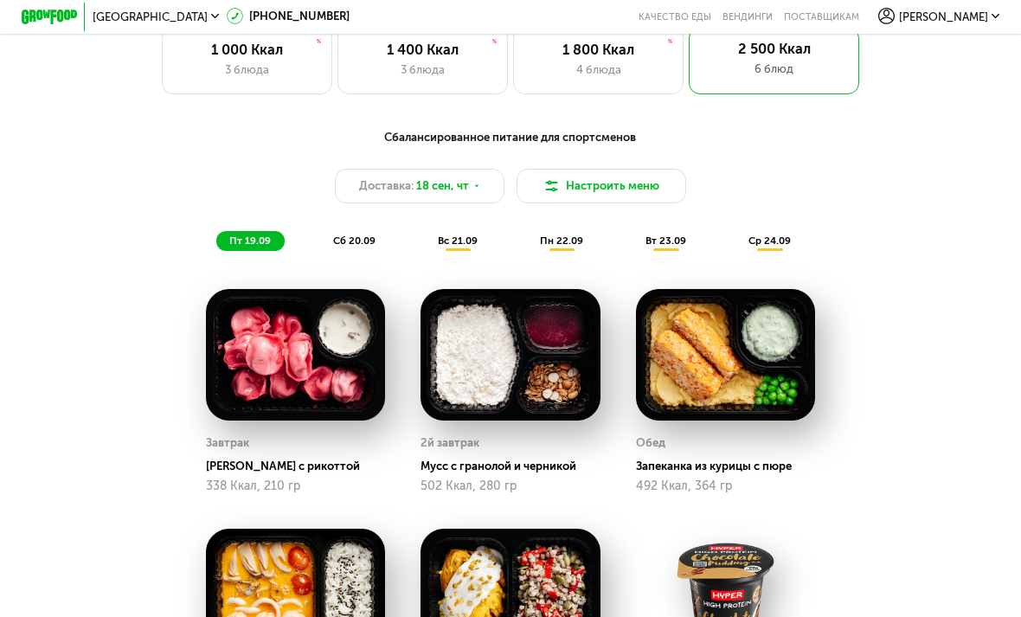
scroll to position [1094, 0]
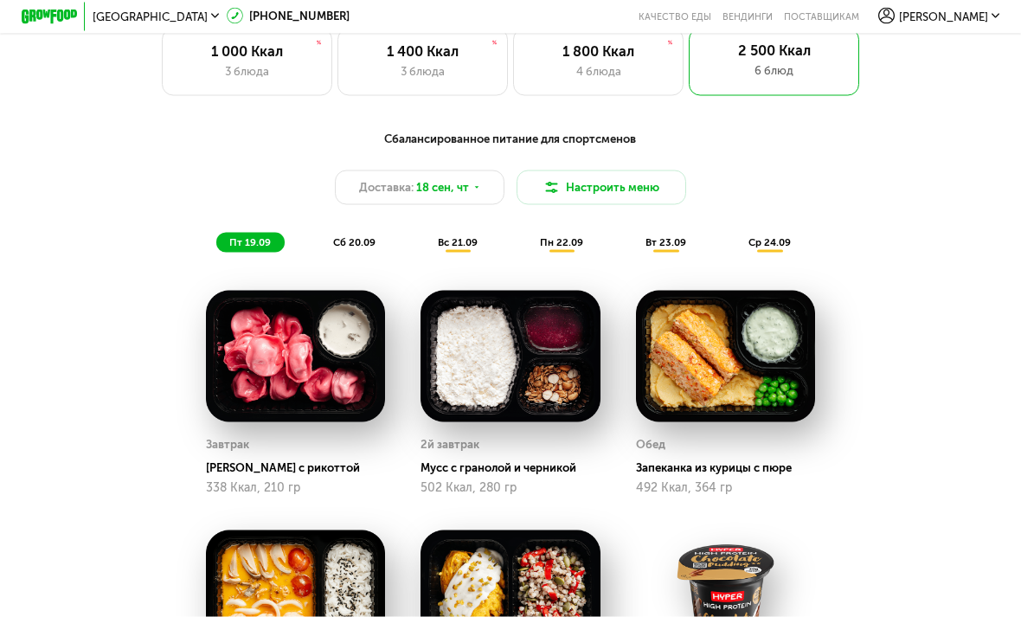
click at [382, 189] on span "Доставка:" at bounding box center [386, 187] width 55 height 17
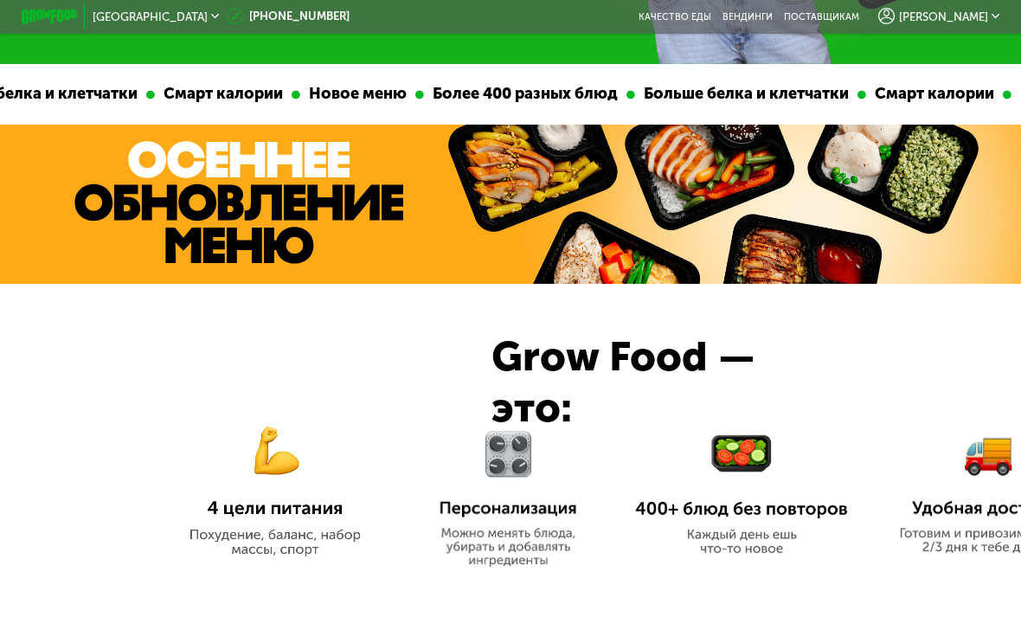
scroll to position [0, 0]
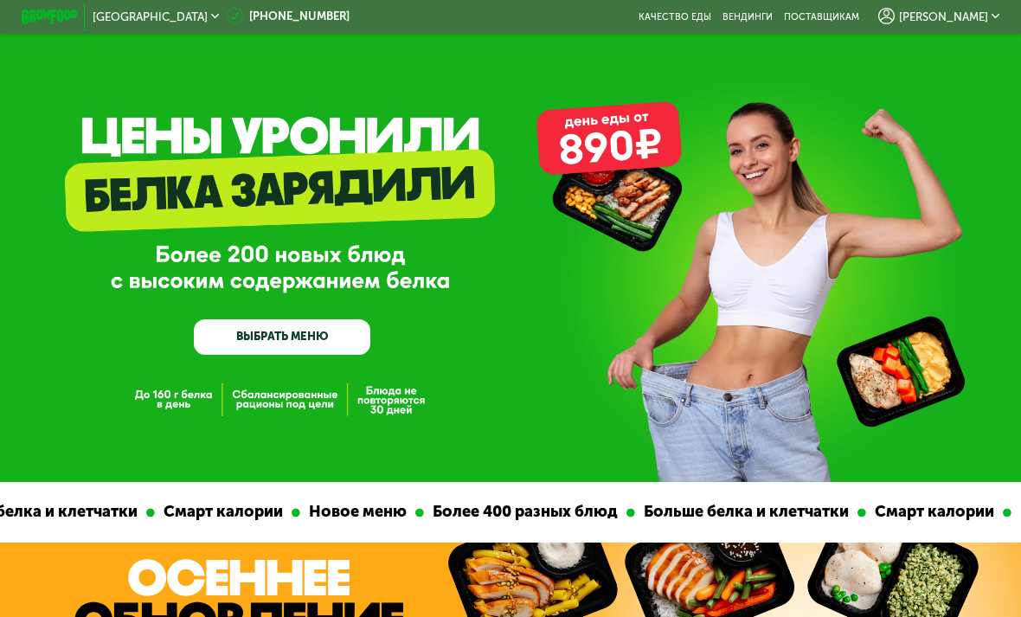
click at [312, 343] on link "ВЫБРАТЬ МЕНЮ" at bounding box center [282, 336] width 176 height 35
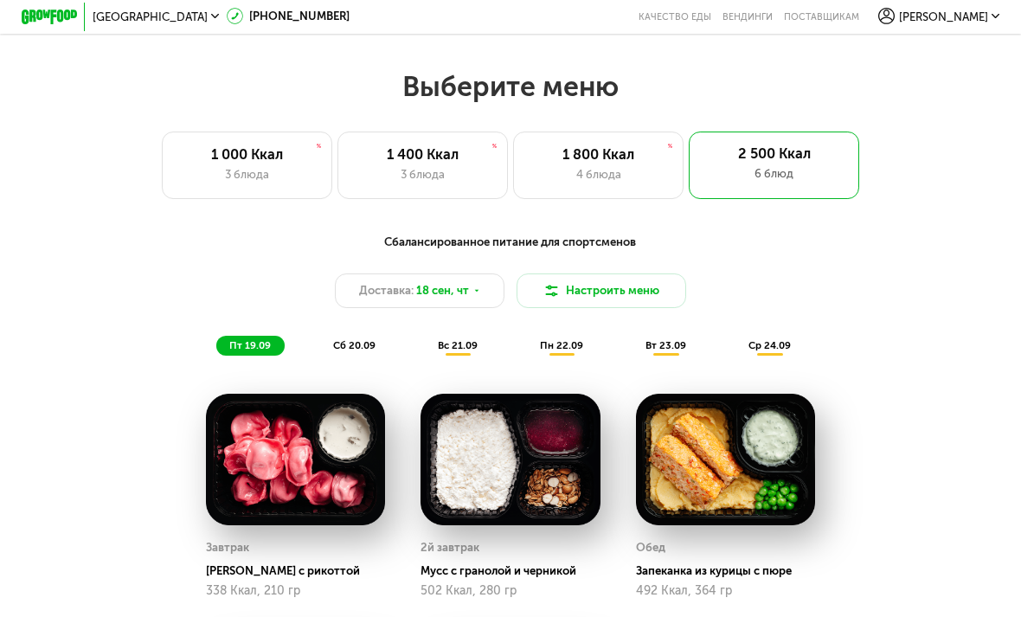
scroll to position [1025, 0]
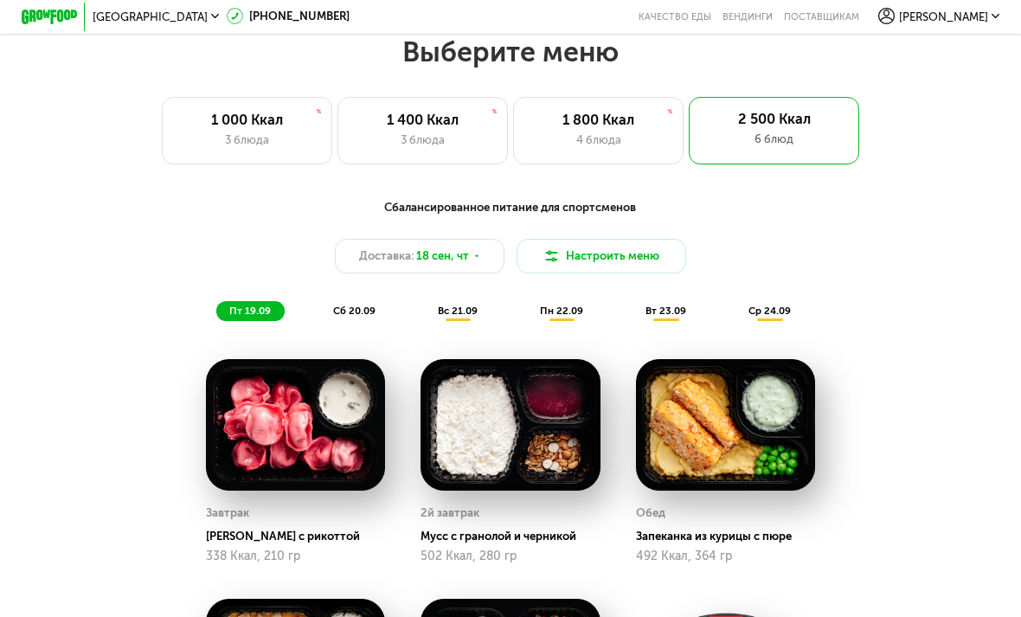
click at [610, 138] on div "4 блюда" at bounding box center [599, 139] width 140 height 17
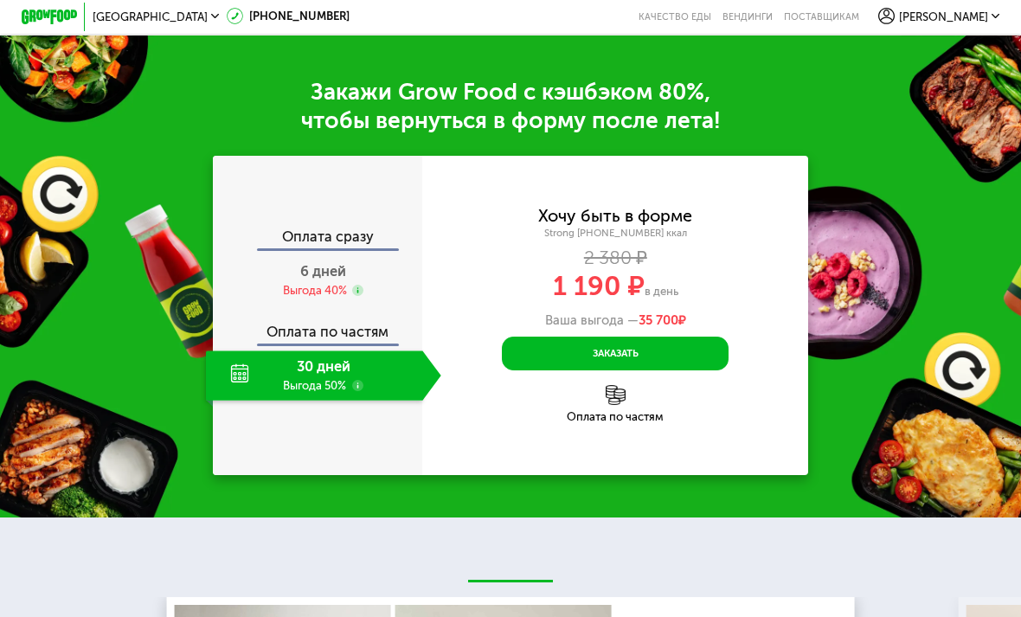
scroll to position [1688, 0]
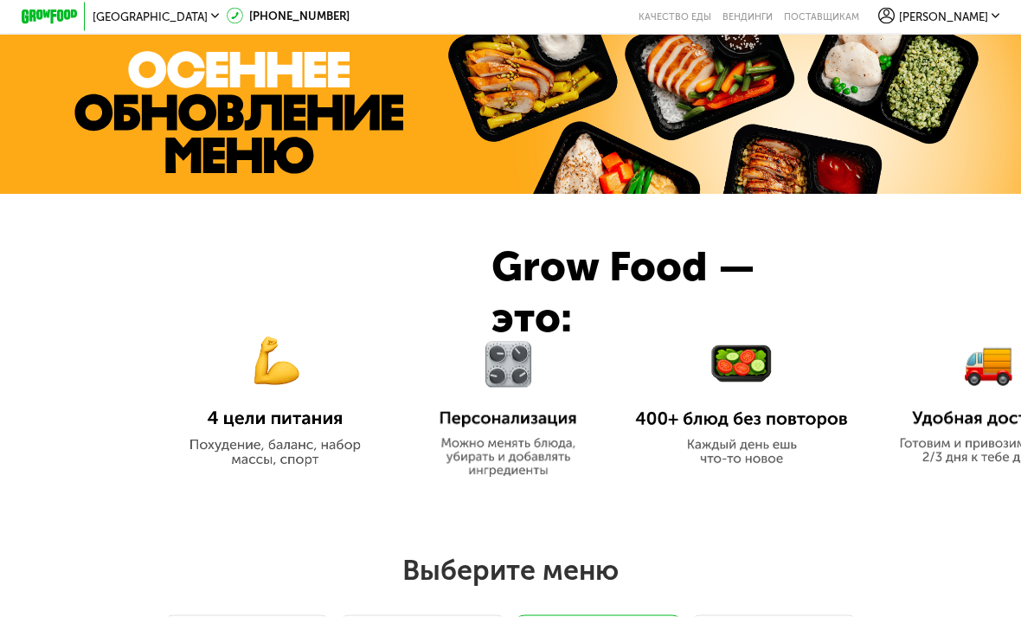
scroll to position [491, 0]
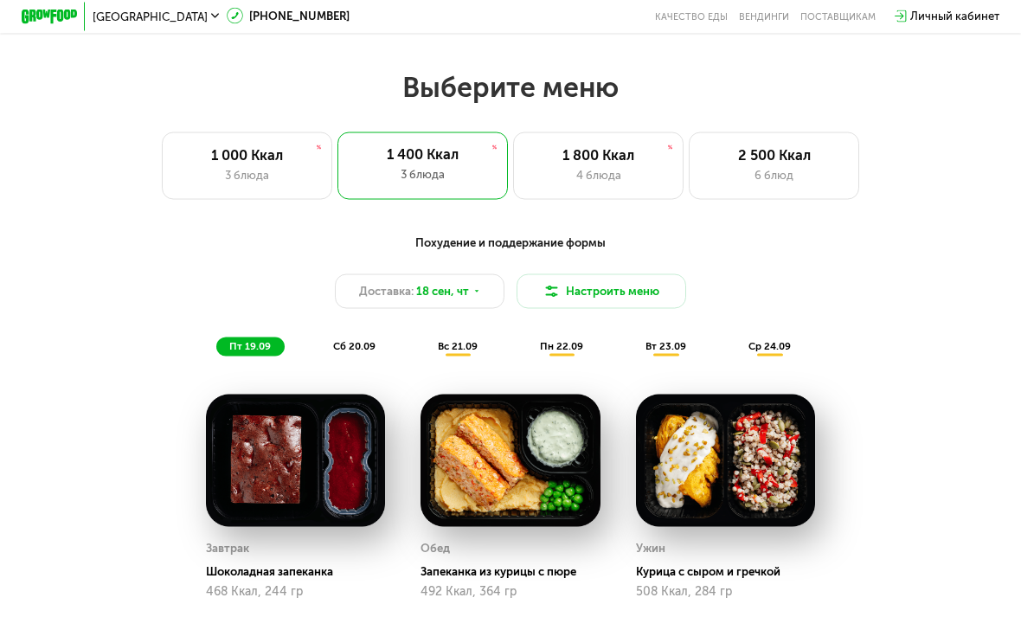
click at [805, 157] on div "2 500 Ккал" at bounding box center [774, 155] width 140 height 17
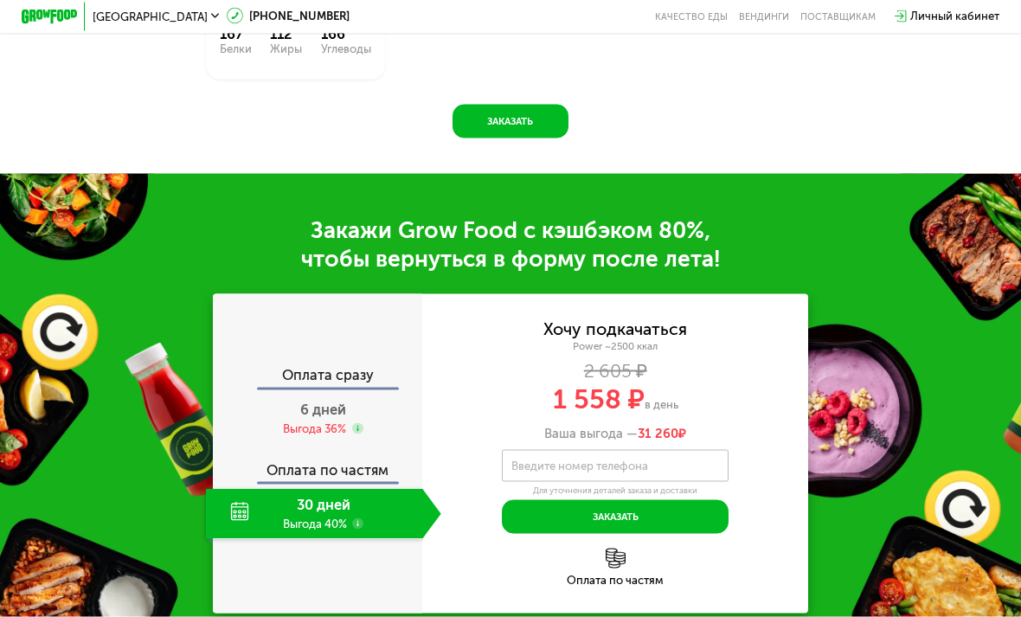
scroll to position [1893, 0]
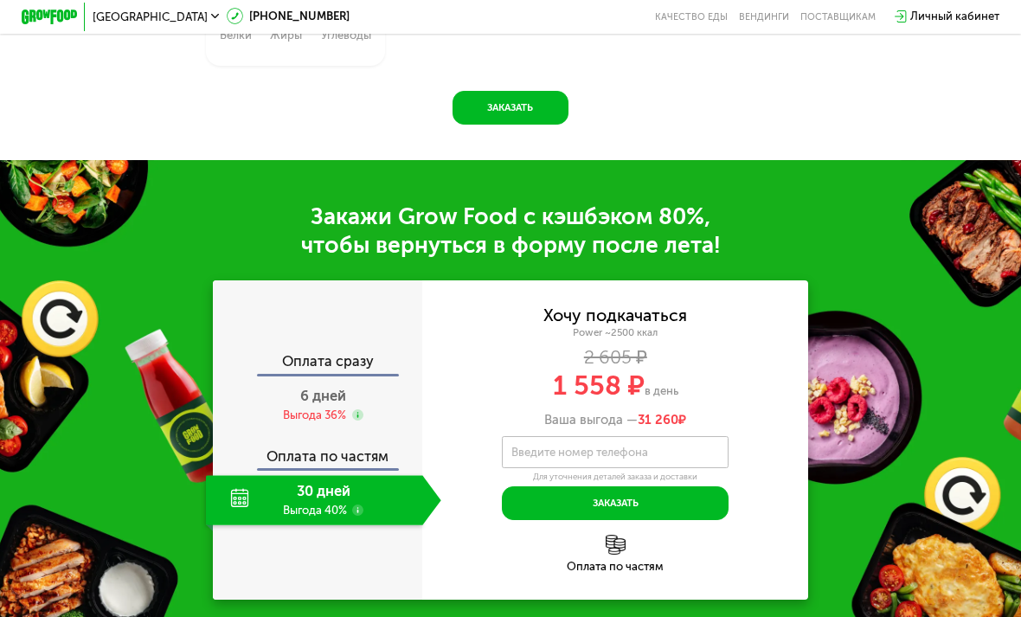
click at [548, 106] on button "Заказать" at bounding box center [510, 108] width 116 height 34
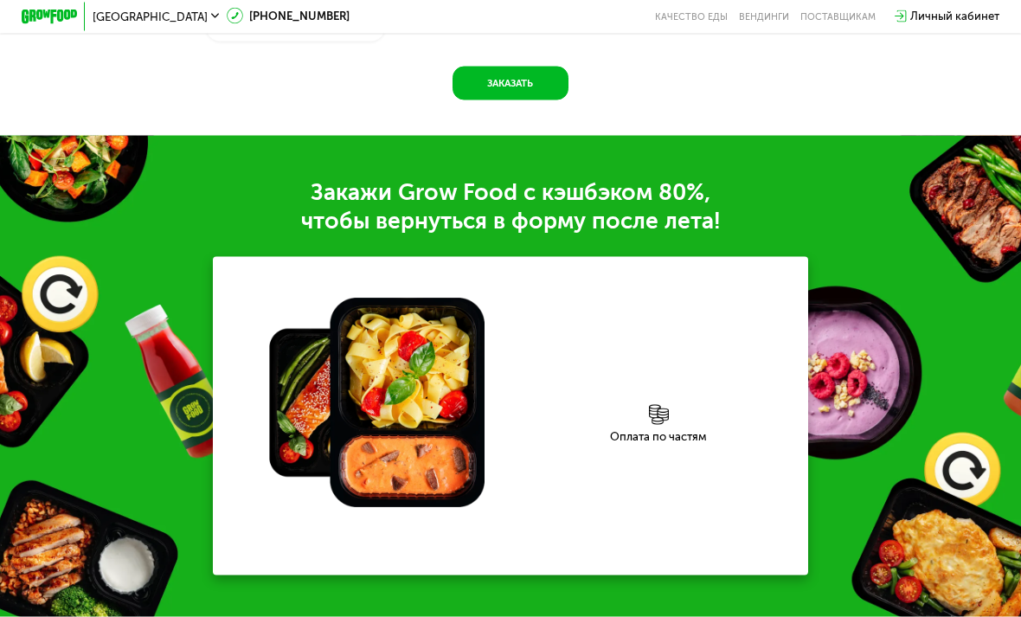
scroll to position [1873, 0]
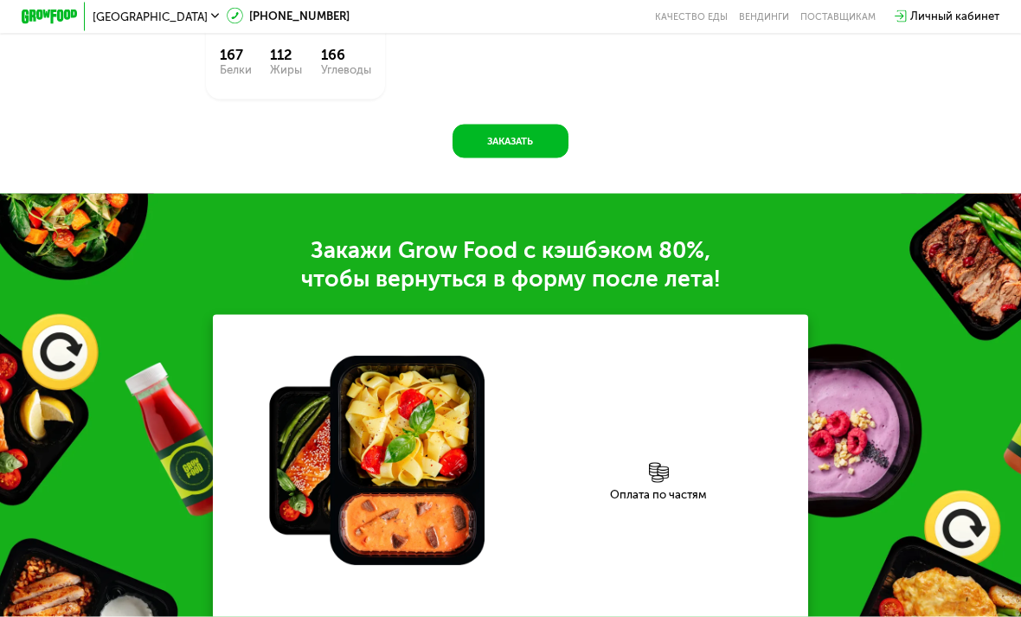
click at [509, 135] on button "Заказать" at bounding box center [510, 142] width 116 height 34
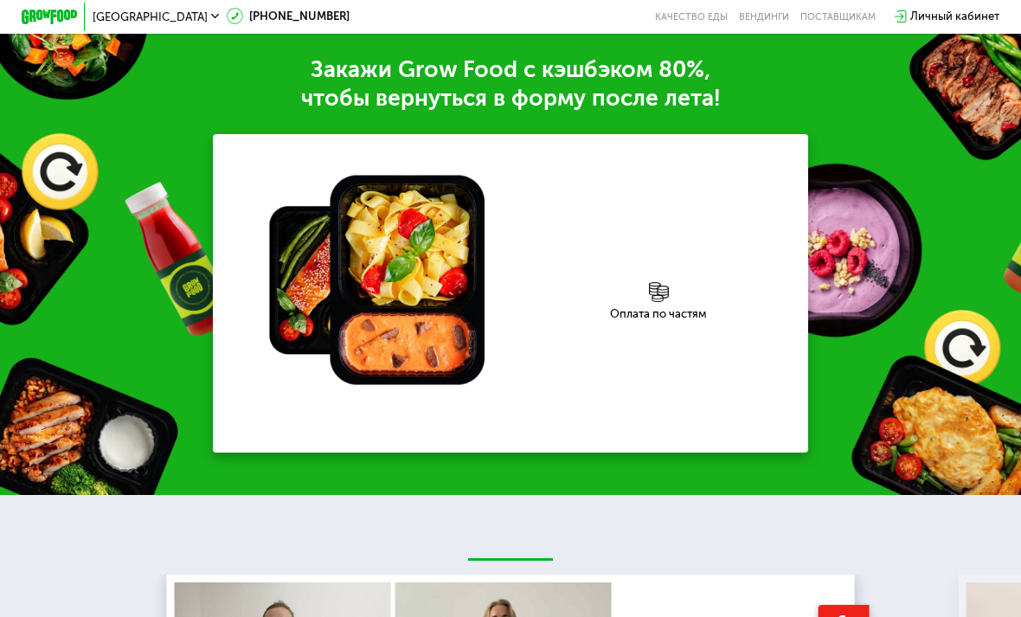
scroll to position [2062, 0]
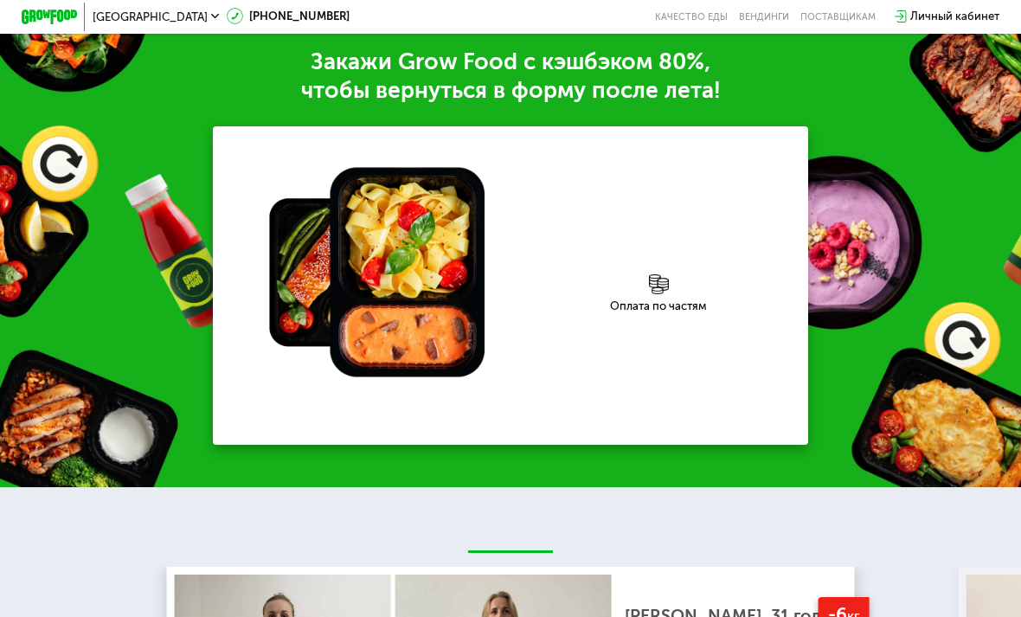
click at [659, 300] on div "Оплата по частям" at bounding box center [658, 305] width 299 height 11
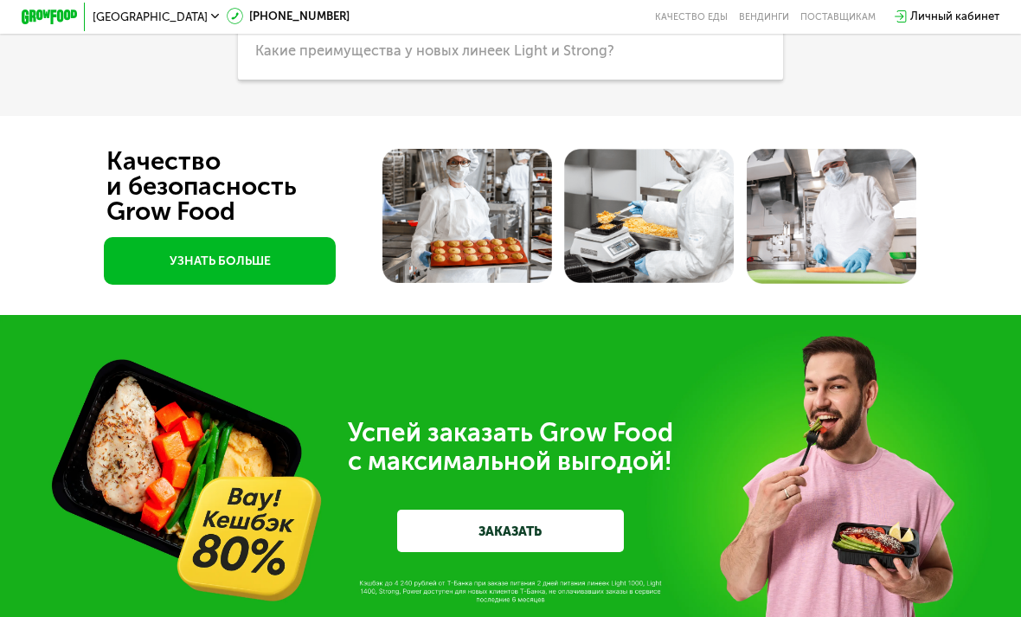
scroll to position [4095, 0]
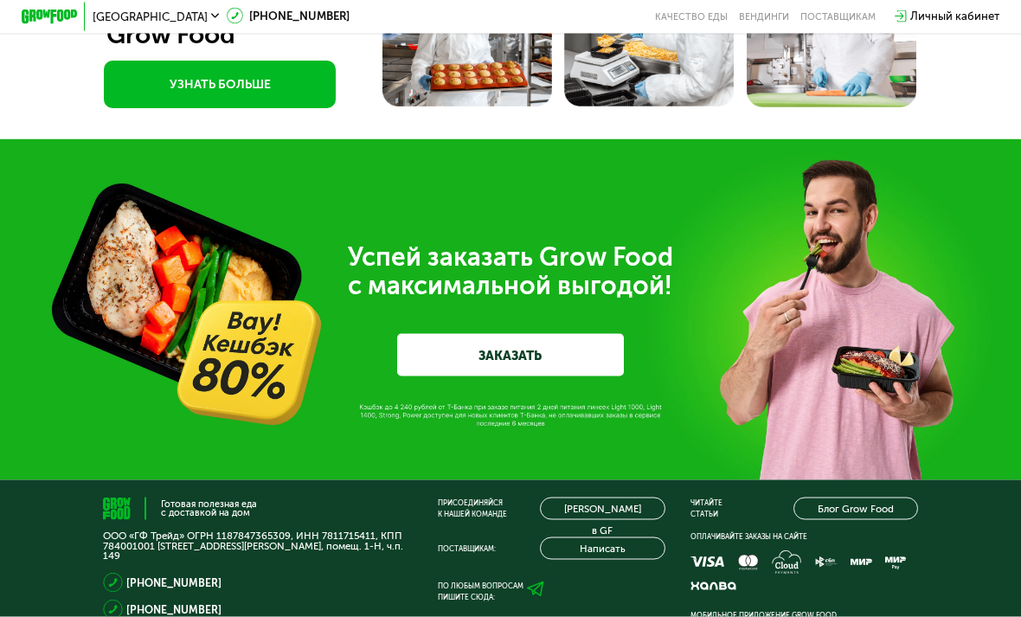
click at [548, 334] on link "ЗАКАЗАТЬ" at bounding box center [510, 355] width 227 height 42
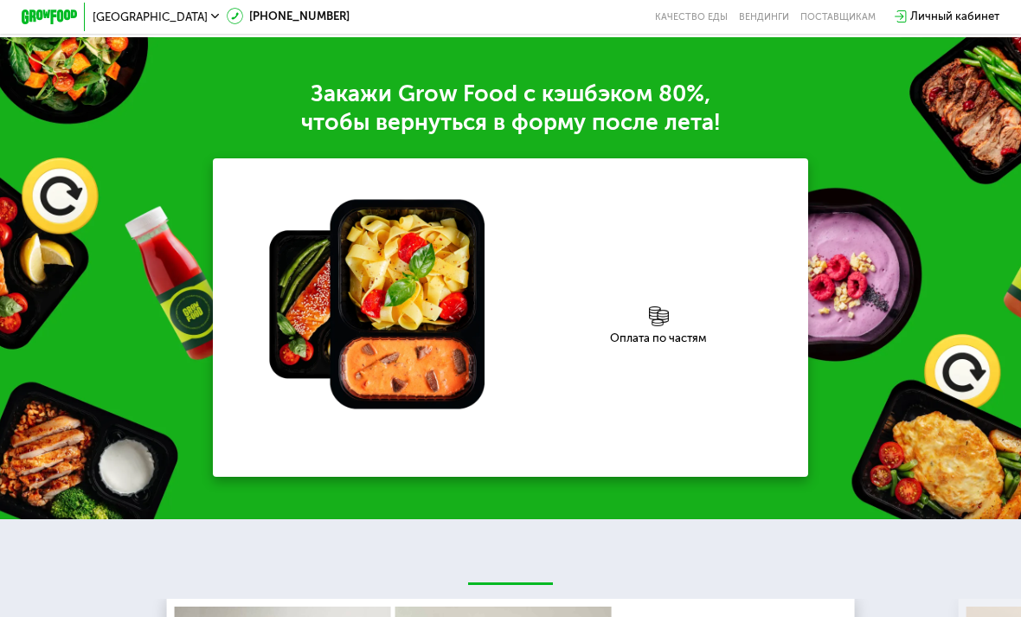
scroll to position [2029, 0]
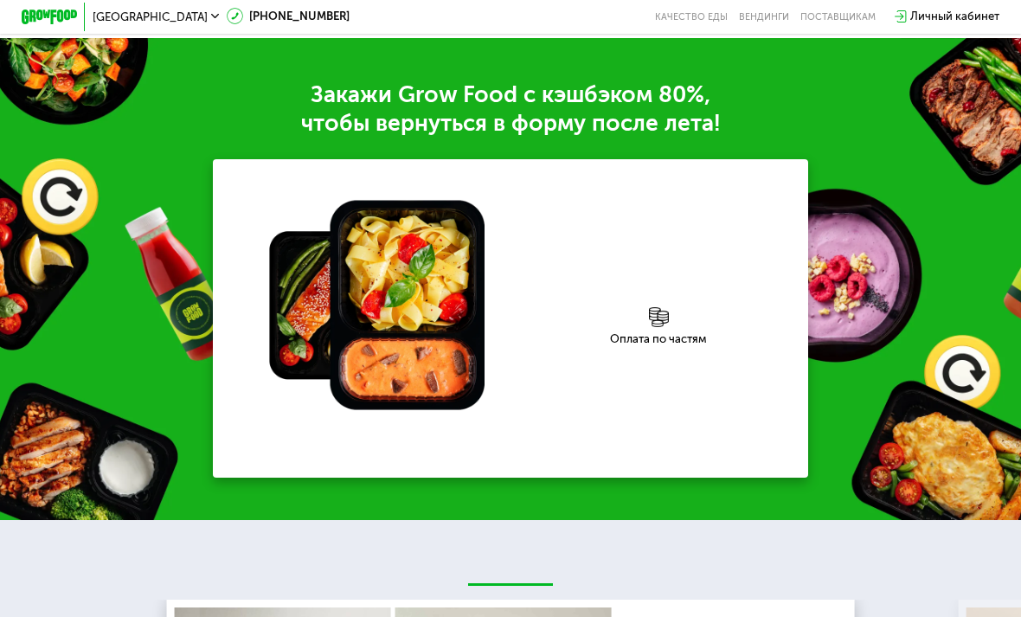
click at [645, 296] on div "Оплата по частям" at bounding box center [658, 318] width 299 height 319
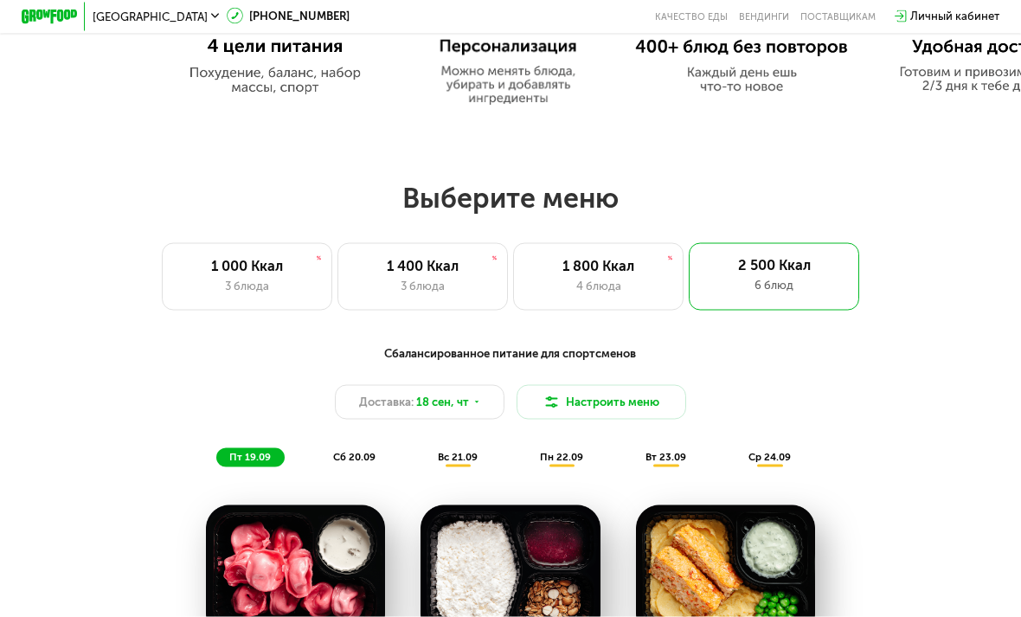
scroll to position [830, 0]
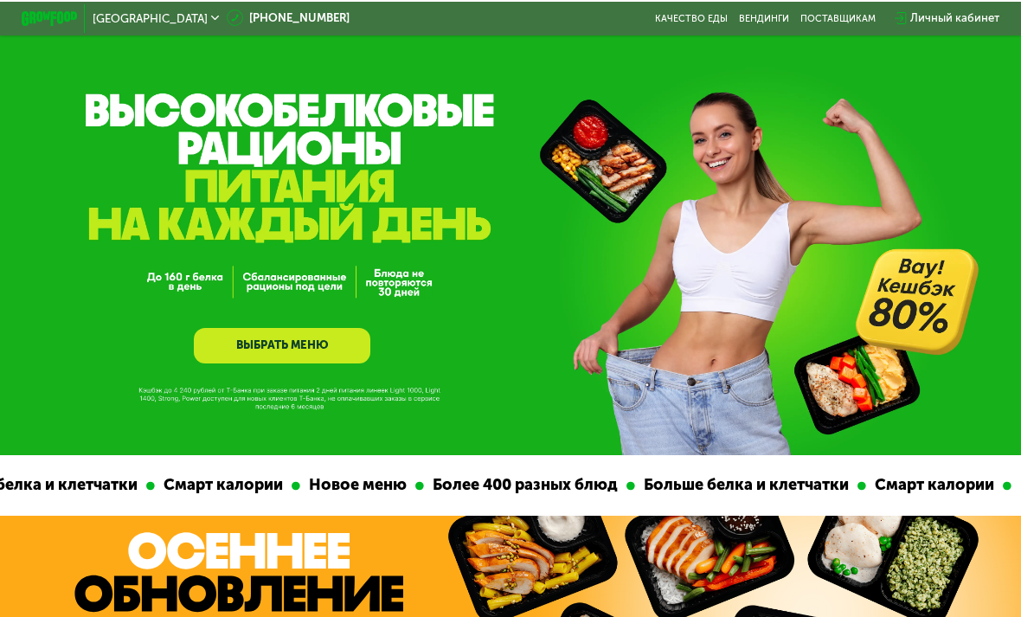
scroll to position [946, 0]
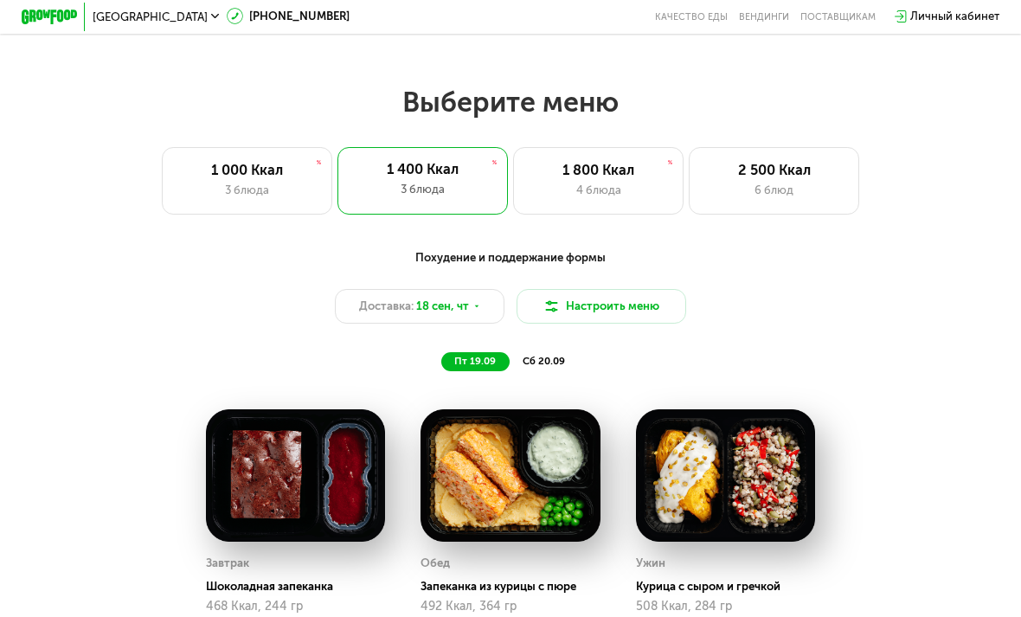
click at [801, 174] on div "2 500 Ккал" at bounding box center [774, 170] width 140 height 17
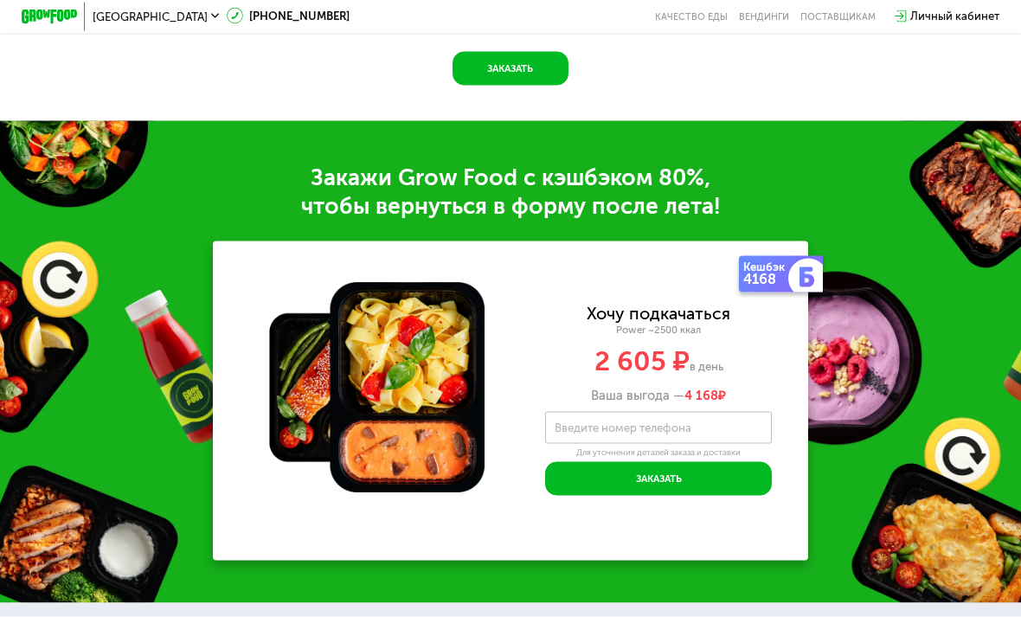
scroll to position [1933, 0]
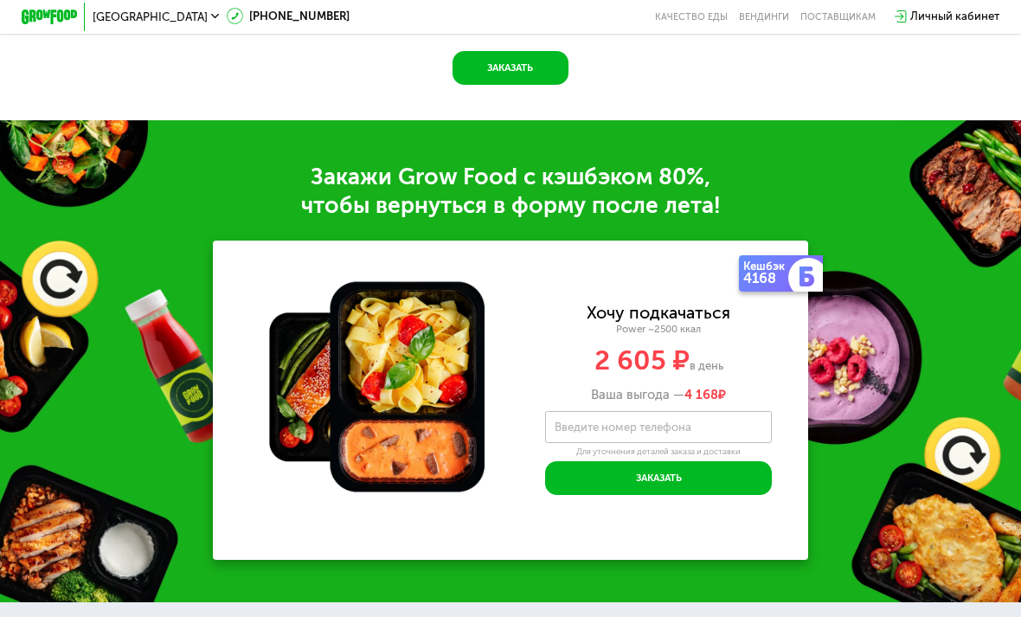
click at [669, 428] on label "Введите номер телефона" at bounding box center [623, 427] width 137 height 8
click at [669, 428] on input "Введите номер телефона" at bounding box center [658, 427] width 227 height 32
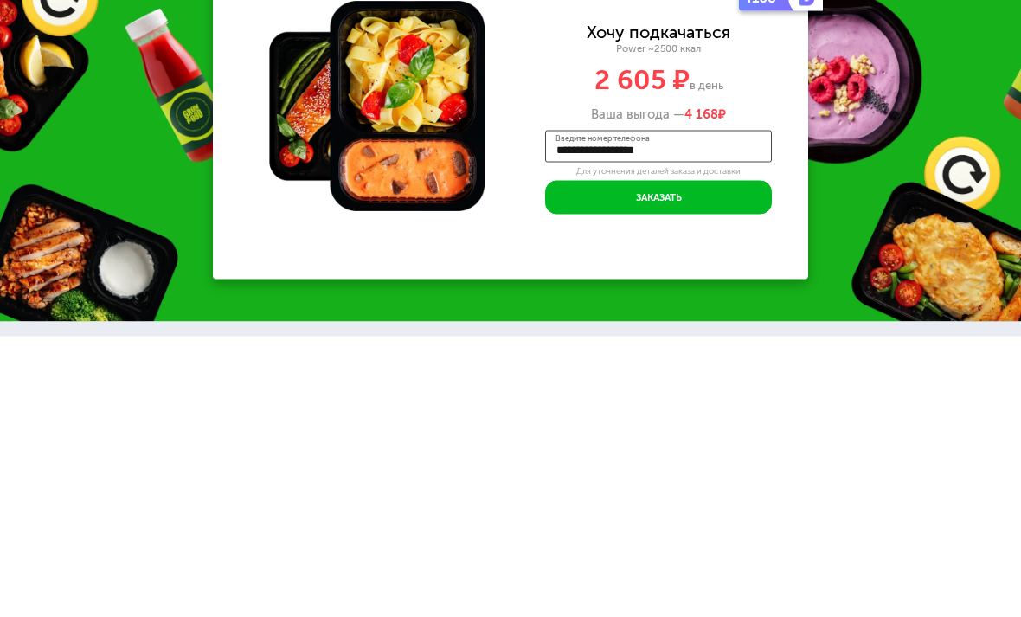
type input "**********"
click at [719, 461] on button "Заказать" at bounding box center [658, 478] width 227 height 34
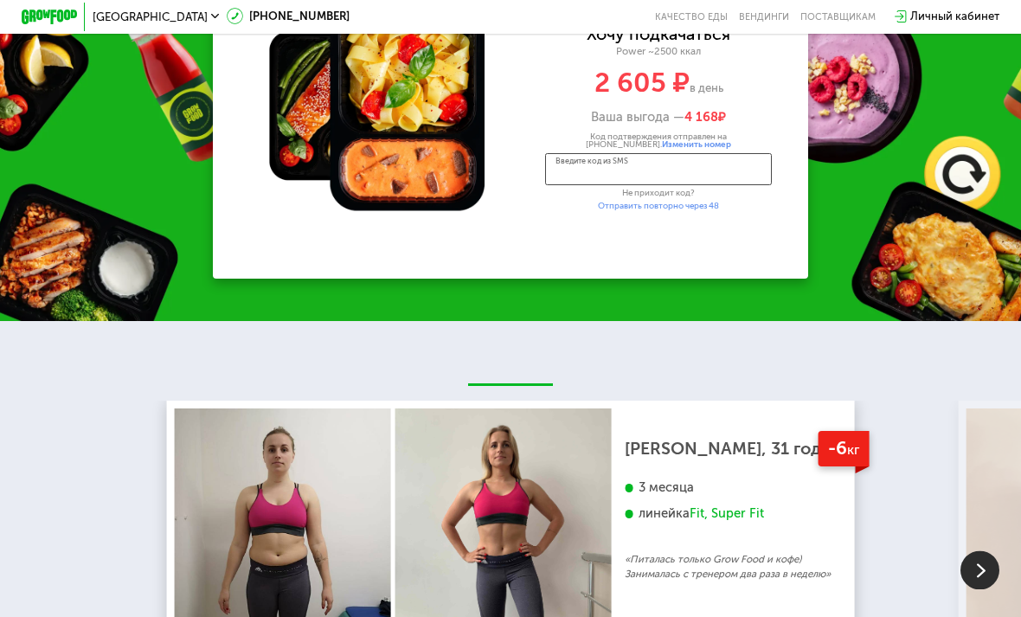
click at [684, 173] on input "Введите код из SMS" at bounding box center [658, 169] width 227 height 32
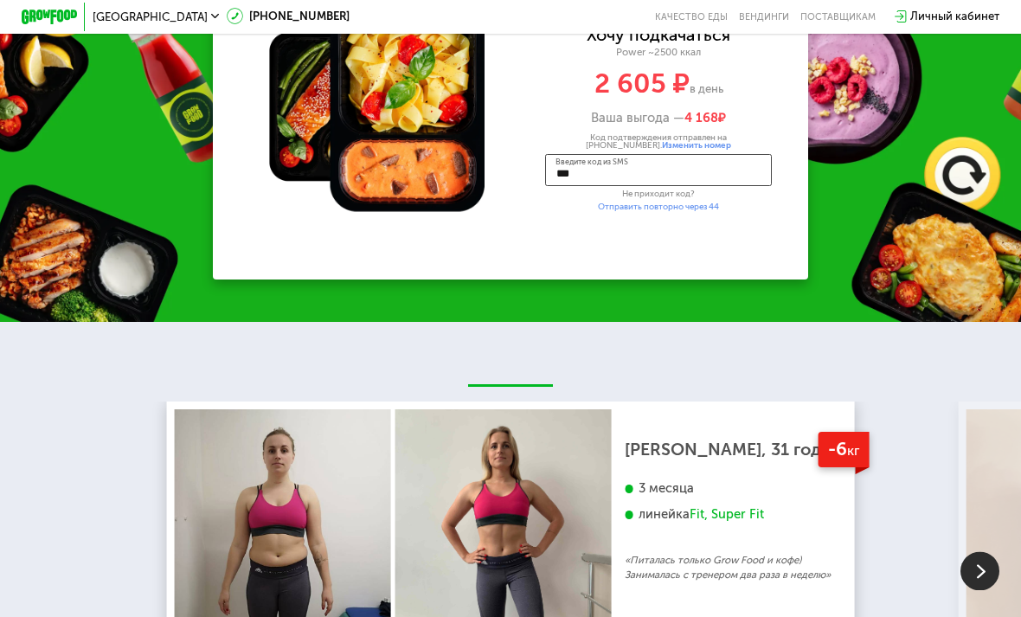
type input "****"
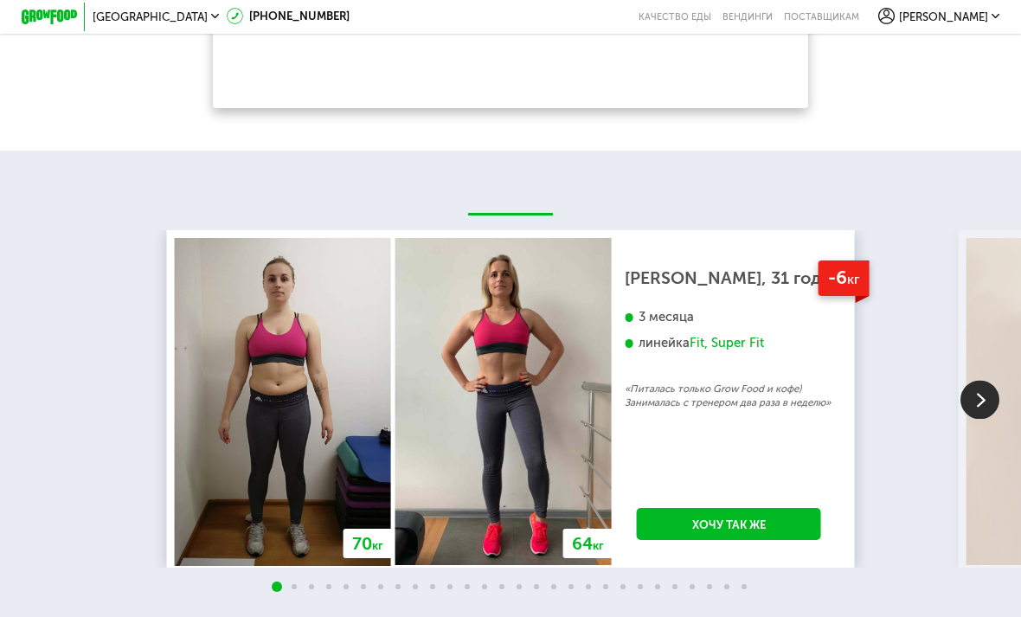
scroll to position [2214, 0]
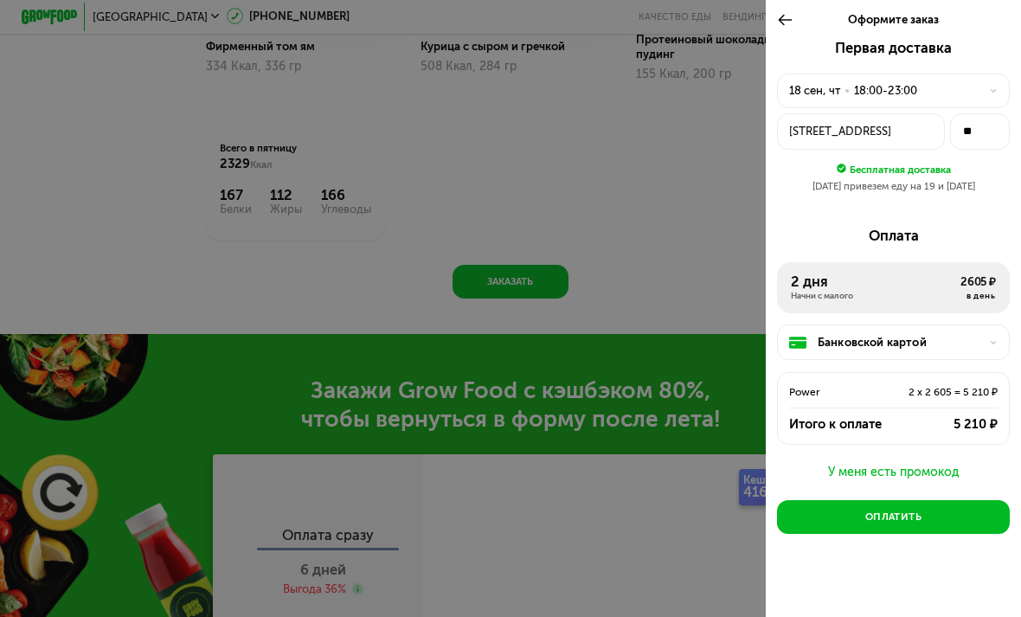
scroll to position [1761, 0]
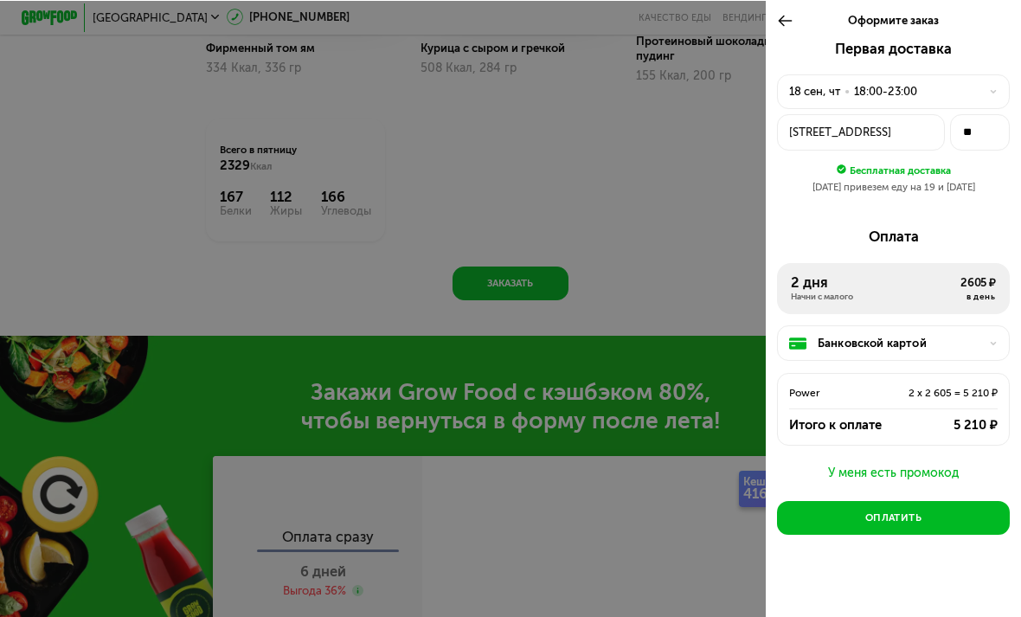
click at [923, 510] on button "Оплатить" at bounding box center [893, 517] width 233 height 34
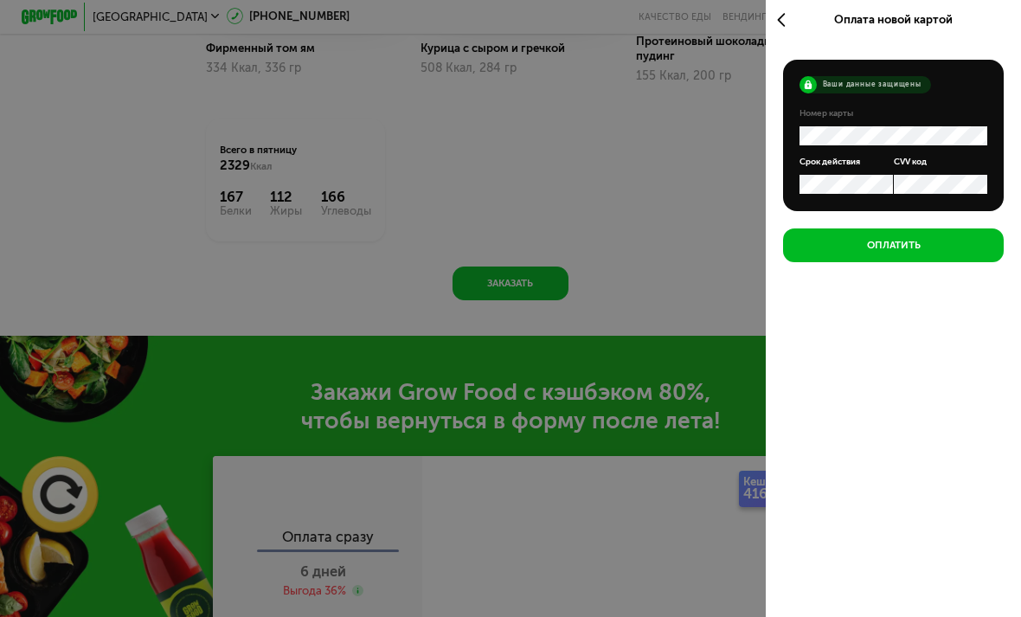
scroll to position [0, 0]
click at [930, 242] on button "Оплатить" at bounding box center [893, 245] width 221 height 34
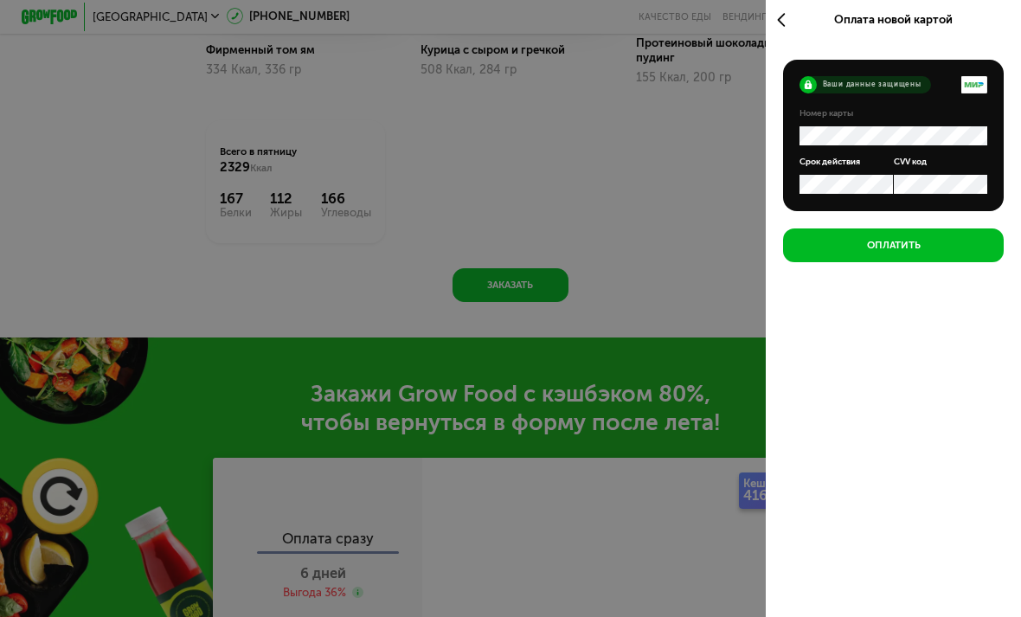
click at [984, 246] on button "Оплатить" at bounding box center [893, 245] width 221 height 34
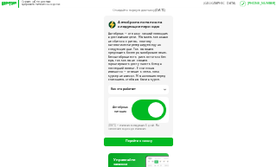
scroll to position [40, 0]
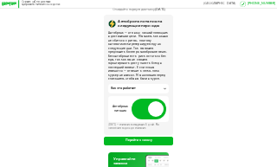
click at [142, 102] on span at bounding box center [148, 109] width 35 height 21
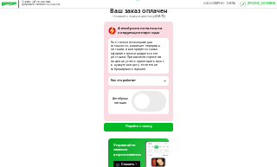
scroll to position [33, 0]
click at [149, 124] on button "Перейти к заказу" at bounding box center [139, 127] width 70 height 8
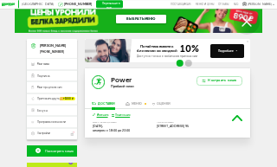
scroll to position [6, 0]
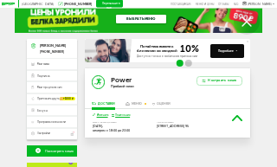
click at [44, 62] on span "Мои заказы" at bounding box center [43, 63] width 12 height 3
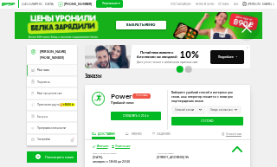
click at [242, 28] on circle at bounding box center [247, 28] width 26 height 26
